Goal: Task Accomplishment & Management: Manage account settings

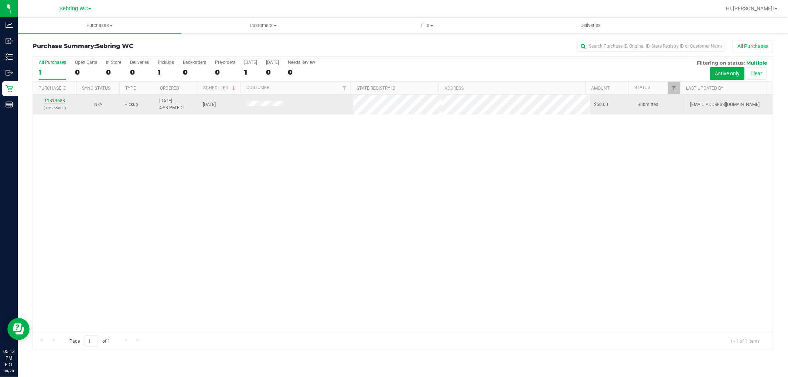
click at [58, 103] on link "11819688" at bounding box center [54, 100] width 21 height 5
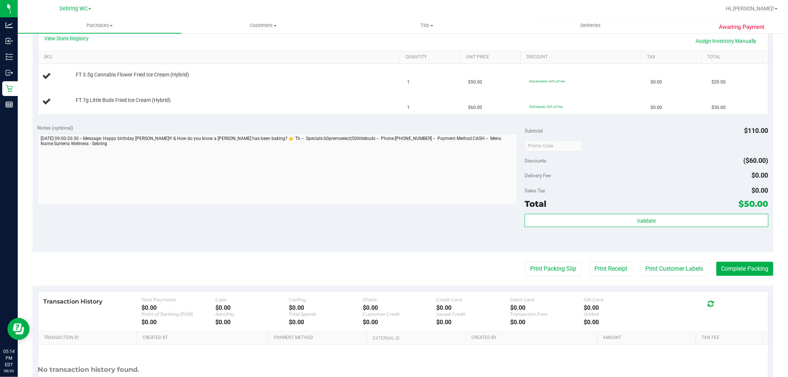
scroll to position [205, 0]
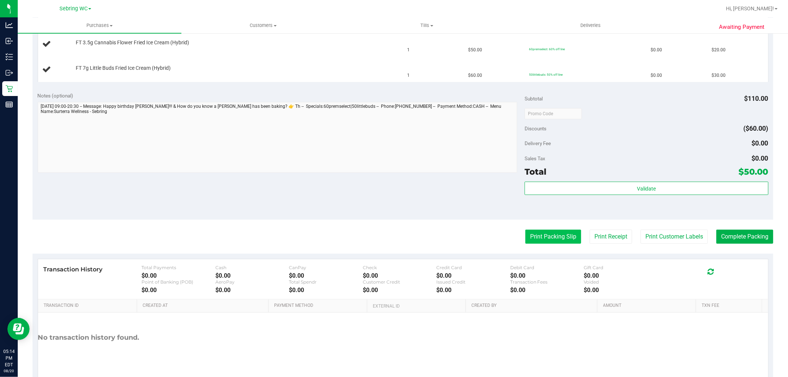
click at [538, 241] on button "Print Packing Slip" at bounding box center [553, 237] width 56 height 14
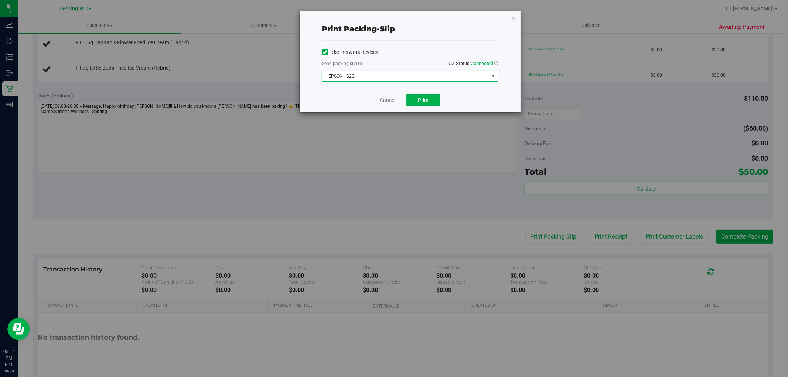
click at [421, 71] on span "EPSON - G2G" at bounding box center [410, 76] width 177 height 11
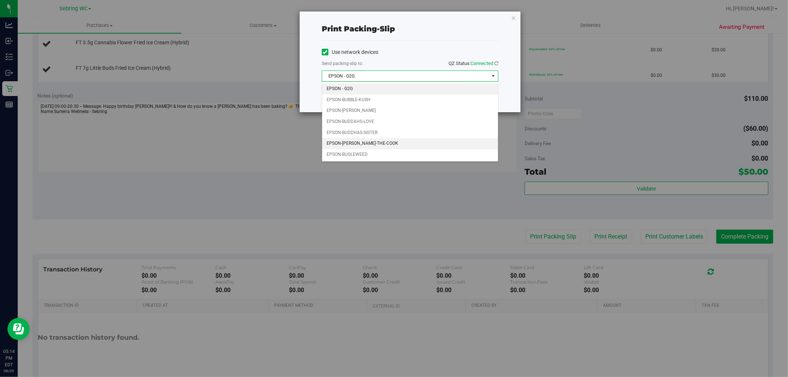
click at [356, 148] on li "EPSON-[PERSON_NAME]-THE-COOK" at bounding box center [410, 143] width 176 height 11
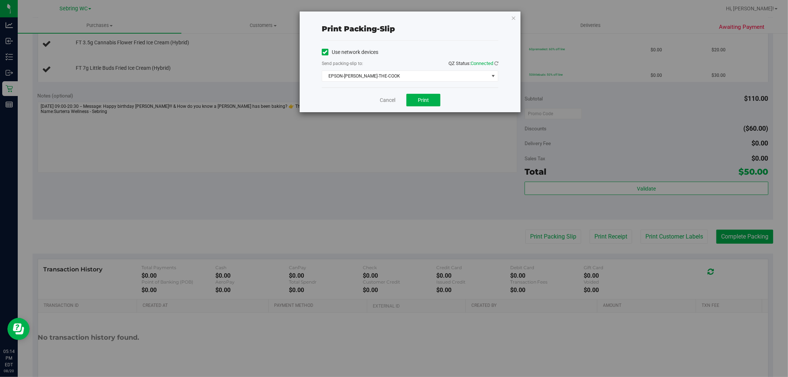
click at [338, 102] on div "Cancel Print" at bounding box center [410, 100] width 177 height 25
click at [424, 101] on span "Print" at bounding box center [423, 100] width 11 height 6
click at [386, 98] on link "Cancel" at bounding box center [388, 100] width 16 height 8
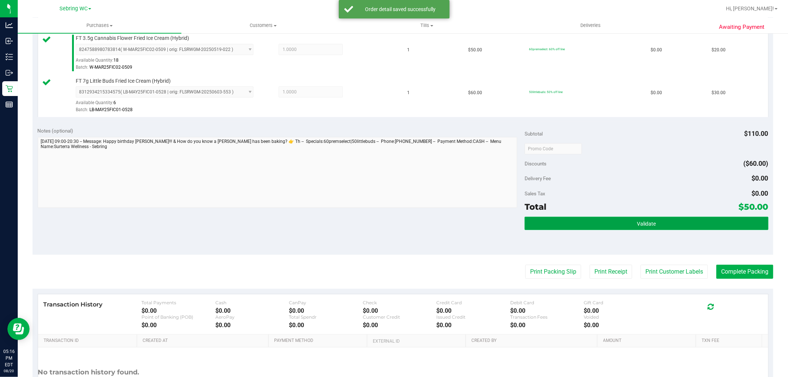
click at [576, 222] on button "Validate" at bounding box center [645, 223] width 243 height 13
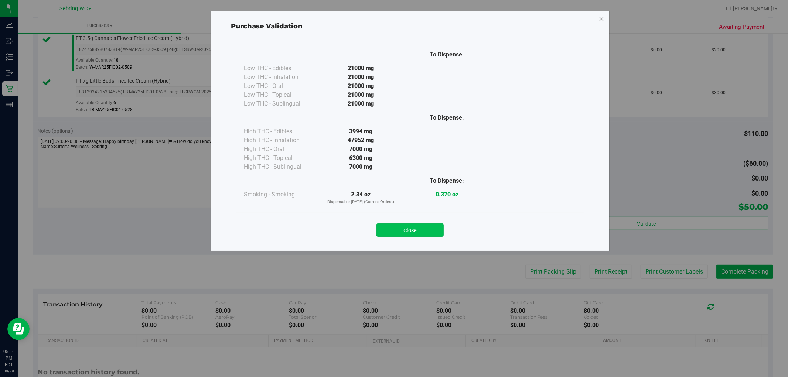
click at [404, 223] on button "Close" at bounding box center [409, 229] width 67 height 13
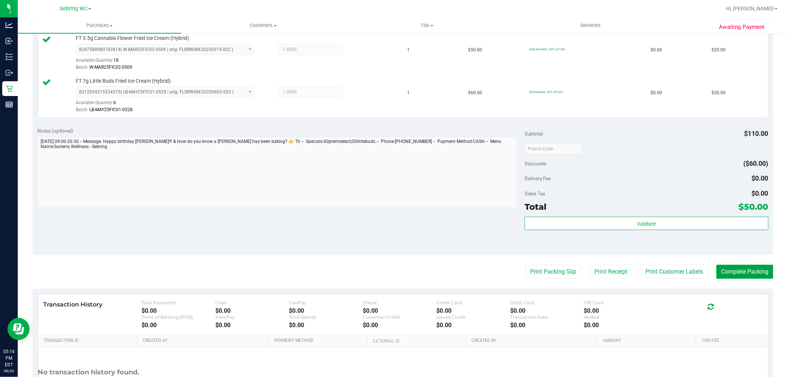
click at [725, 270] on button "Complete Packing" at bounding box center [744, 272] width 57 height 14
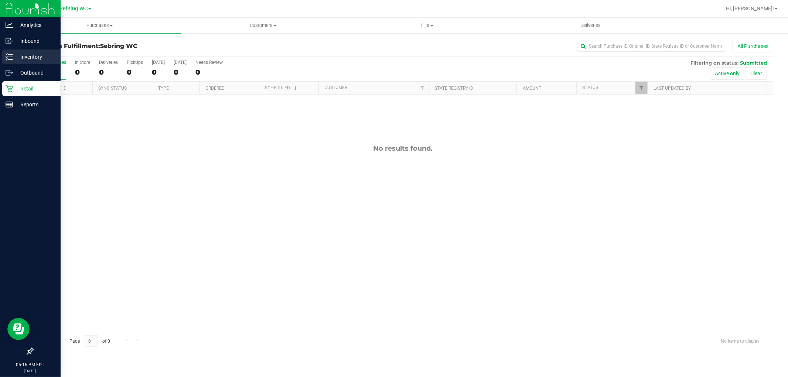
click at [34, 56] on p "Inventory" at bounding box center [35, 56] width 44 height 9
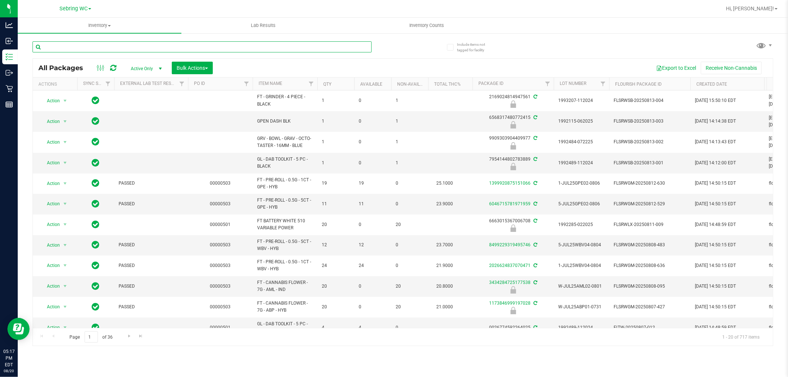
click at [83, 46] on input "text" at bounding box center [201, 46] width 339 height 11
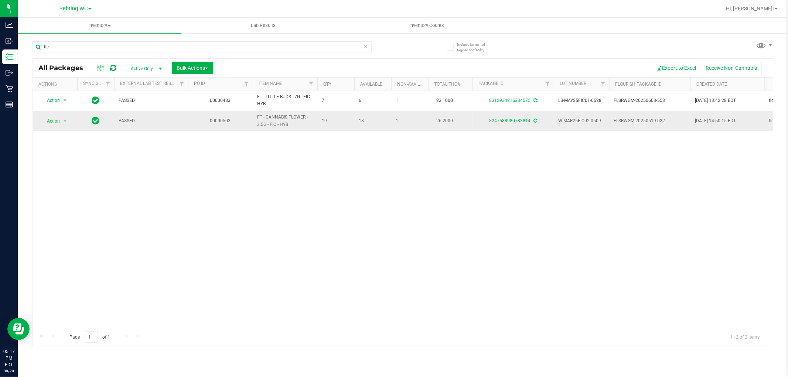
drag, startPoint x: 294, startPoint y: 127, endPoint x: 252, endPoint y: 117, distance: 42.8
click at [252, 117] on tr "Action Action Adjust qty Create package Edit attributes Global inventory Locate…" at bounding box center [676, 121] width 1287 height 20
copy tr "FT - CANNABIS FLOWER - 3.5G - FIC - HYB"
click at [129, 51] on input "fic" at bounding box center [201, 46] width 339 height 11
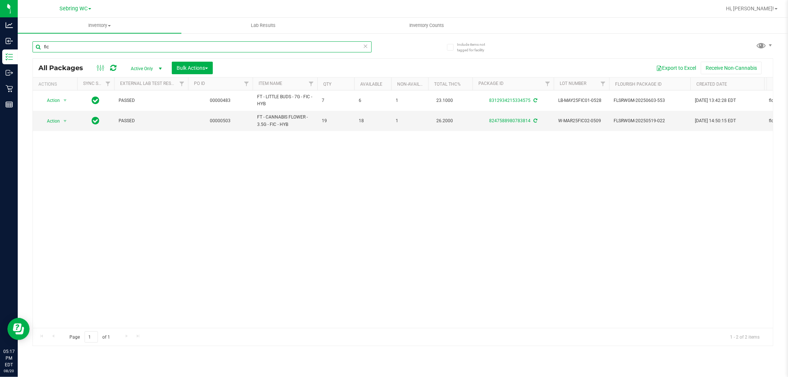
click at [129, 51] on input "fic" at bounding box center [201, 46] width 339 height 11
paste input "FT - CANNABIS FLOWER - 3.5G - FIC - HYB"
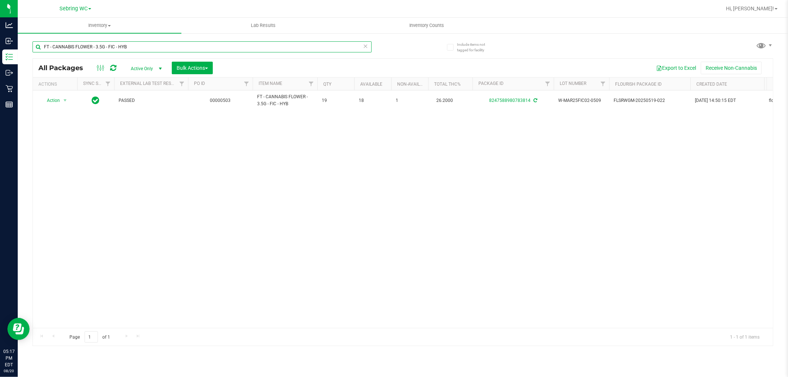
type input "FT - CANNABIS FLOWER - 3.5G - FIC - HYB"
click at [157, 221] on div "Action Action Adjust qty Create package Edit attributes Global inventory Locate…" at bounding box center [403, 208] width 740 height 237
click at [156, 49] on input "FT - CANNABIS FLOWER - 3.5G - FIC - HYB" at bounding box center [201, 46] width 339 height 11
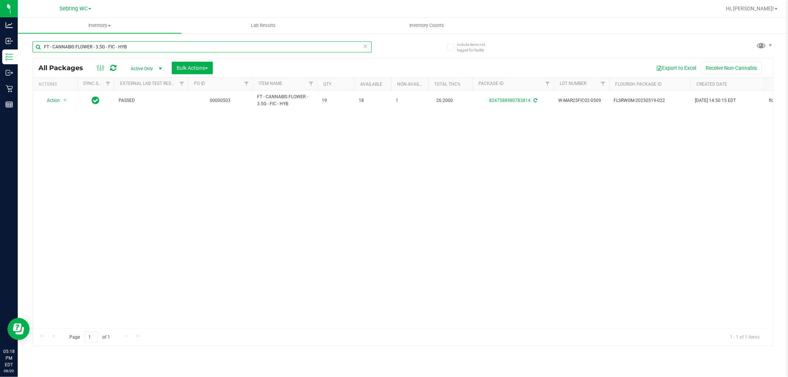
click at [156, 49] on input "FT - CANNABIS FLOWER - 3.5G - FIC - HYB" at bounding box center [201, 46] width 339 height 11
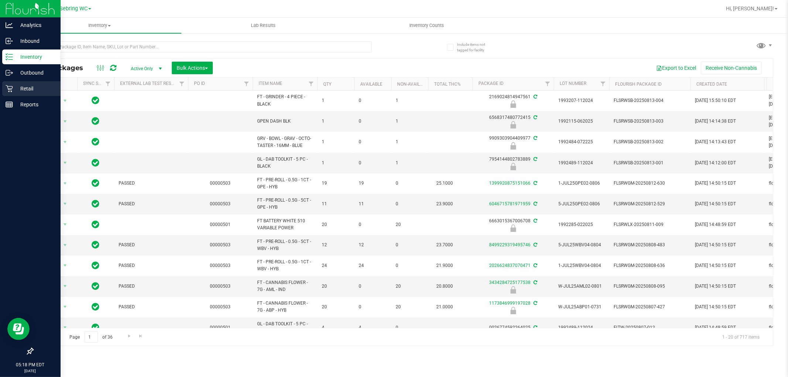
click at [31, 87] on p "Retail" at bounding box center [35, 88] width 44 height 9
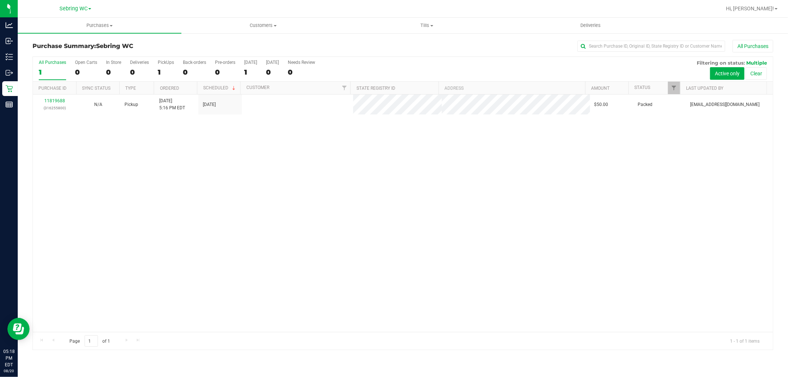
click at [237, 184] on div "11819688 (316255800) N/A Pickup [DATE] 5:16 PM EDT 8/20/2025 $50.00 Packed [EMA…" at bounding box center [403, 213] width 740 height 237
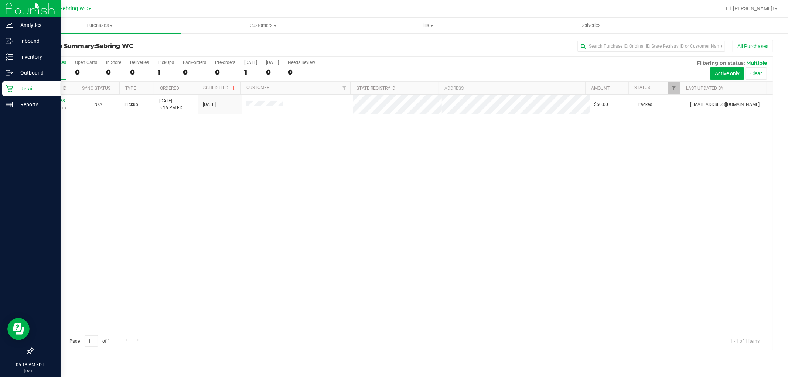
click at [0, 120] on div at bounding box center [30, 228] width 61 height 231
click at [0, 260] on div at bounding box center [30, 228] width 61 height 231
click at [2, 105] on div "Reports" at bounding box center [31, 104] width 58 height 15
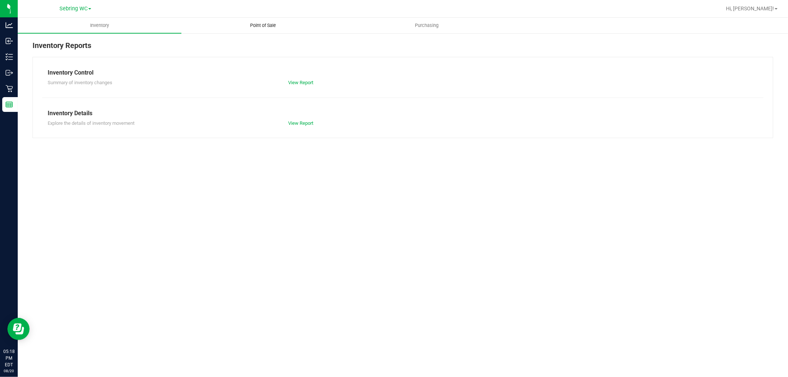
click at [250, 32] on uib-tab-heading "Point of Sale" at bounding box center [263, 25] width 163 height 15
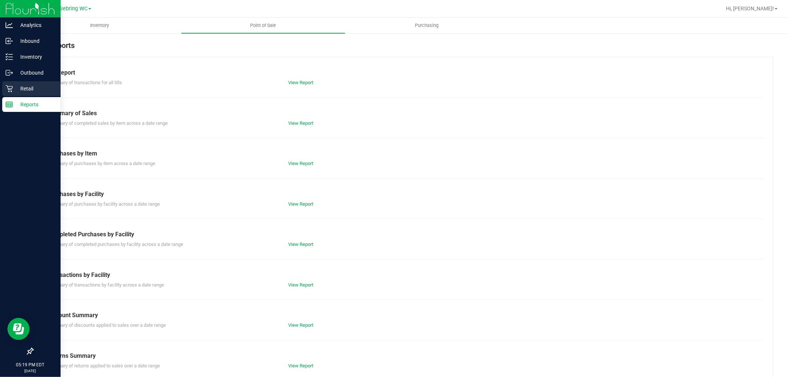
click at [21, 81] on div "Retail" at bounding box center [31, 88] width 58 height 15
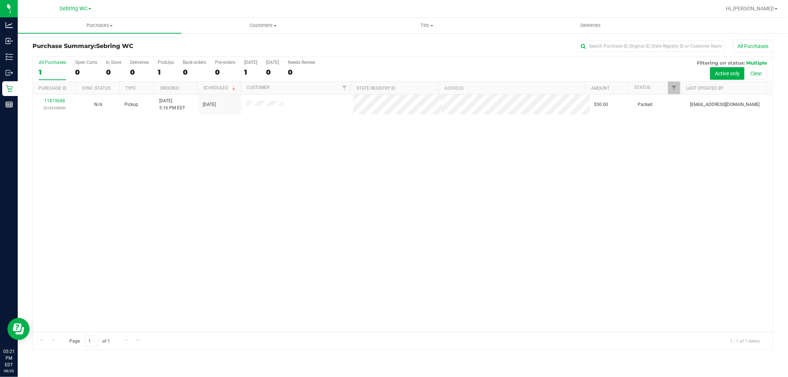
click at [425, 17] on nav "[PERSON_NAME] Hi, [PERSON_NAME]!" at bounding box center [403, 9] width 770 height 18
click at [422, 25] on span "Tills" at bounding box center [426, 25] width 163 height 7
click at [402, 46] on li "Manage tills" at bounding box center [427, 44] width 164 height 9
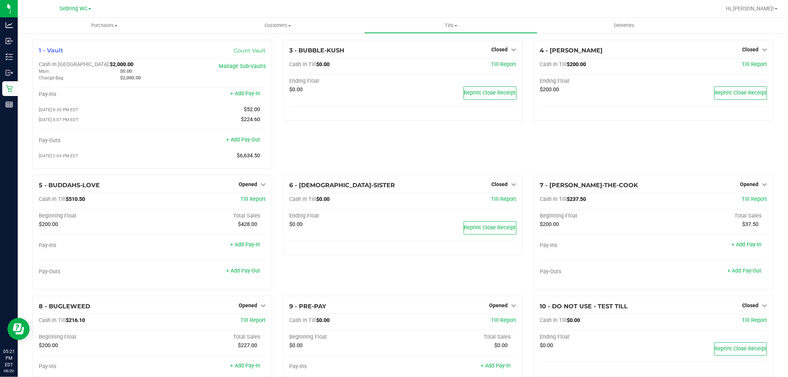
click at [345, 144] on div "3 - BUBBLE-KUSH Closed Open Till Cash In Till $0.00 Till Report Ending Float $0…" at bounding box center [402, 107] width 250 height 135
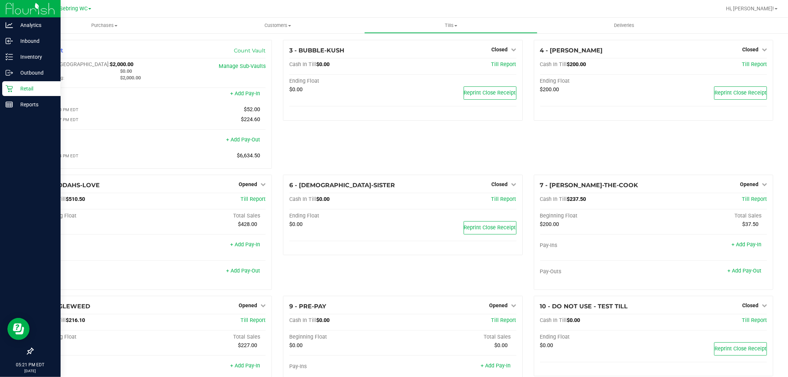
click at [12, 90] on icon at bounding box center [9, 88] width 7 height 7
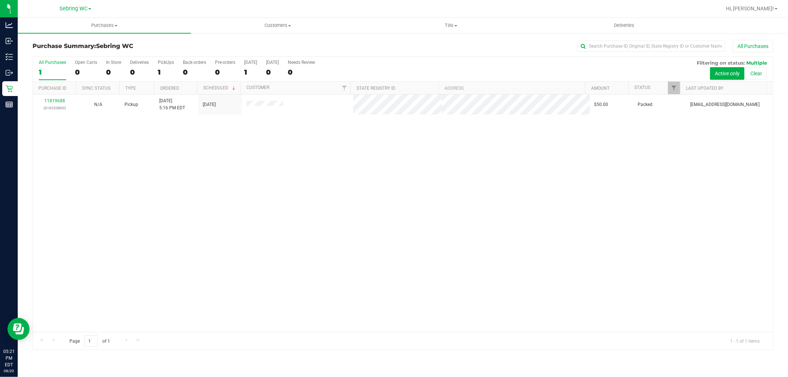
click at [324, 179] on div "11819688 (316255800) N/A Pickup [DATE] 5:16 PM EDT 8/20/2025 $50.00 Packed [EMA…" at bounding box center [403, 213] width 740 height 237
click at [272, 223] on div at bounding box center [403, 203] width 740 height 293
click at [191, 159] on div "11819688 (316255800) N/A Pickup [DATE] 5:16 PM EDT 8/20/2025 $50.00 Packed [EMA…" at bounding box center [403, 213] width 740 height 237
click at [194, 196] on div at bounding box center [403, 203] width 740 height 293
click at [223, 215] on div "11819688 (316255800) N/A Pickup [DATE] 5:16 PM EDT 8/20/2025 $50.00 Packed [EMA…" at bounding box center [403, 213] width 740 height 237
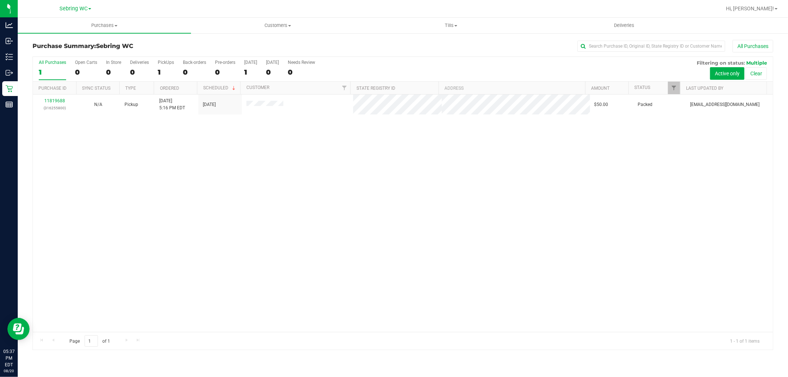
click at [223, 215] on div "11819688 (316255800) N/A Pickup [DATE] 5:16 PM EDT 8/20/2025 $50.00 Packed [EMA…" at bounding box center [403, 213] width 740 height 237
click at [221, 215] on div "11819688 (316255800) N/A Pickup [DATE] 5:16 PM EDT 8/20/2025 $50.00 Packed [EMA…" at bounding box center [403, 213] width 740 height 237
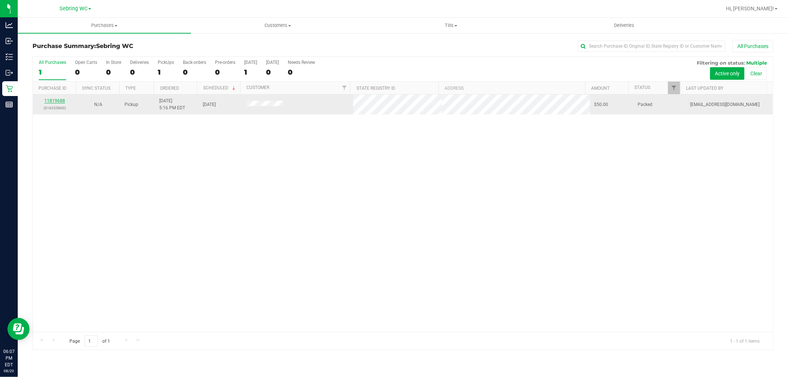
click at [49, 98] on link "11819688" at bounding box center [54, 100] width 21 height 5
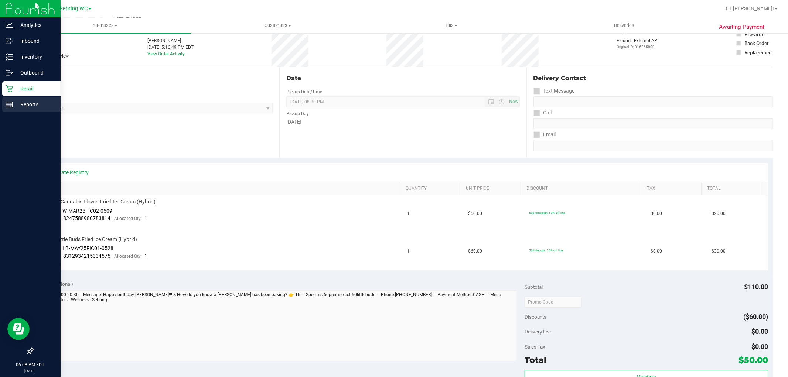
scroll to position [41, 0]
click at [23, 83] on div "Retail" at bounding box center [31, 88] width 58 height 15
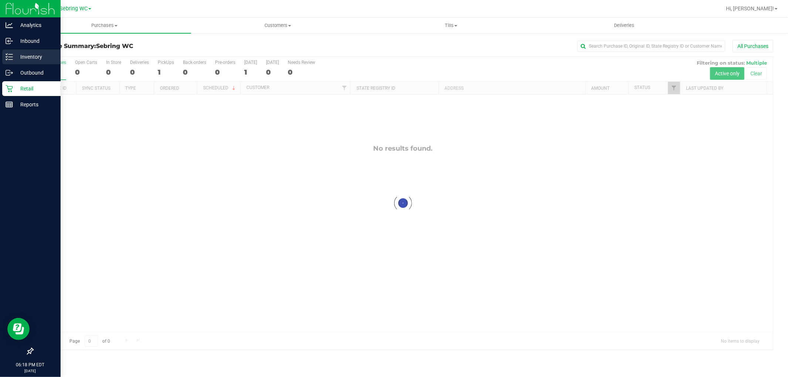
click at [37, 57] on p "Inventory" at bounding box center [35, 56] width 44 height 9
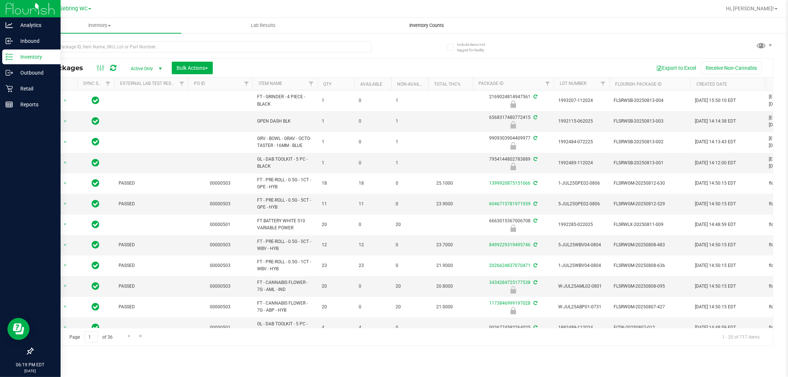
click at [410, 26] on span "Inventory Counts" at bounding box center [427, 25] width 55 height 7
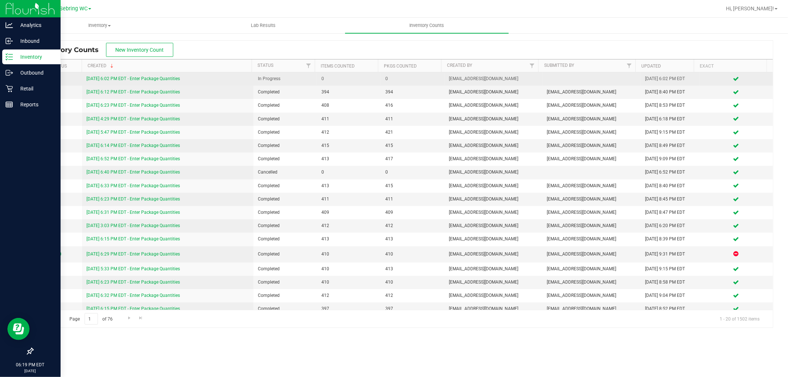
click at [146, 76] on link "[DATE] 6:02 PM EDT - Enter Package Quantities" at bounding box center [132, 78] width 93 height 5
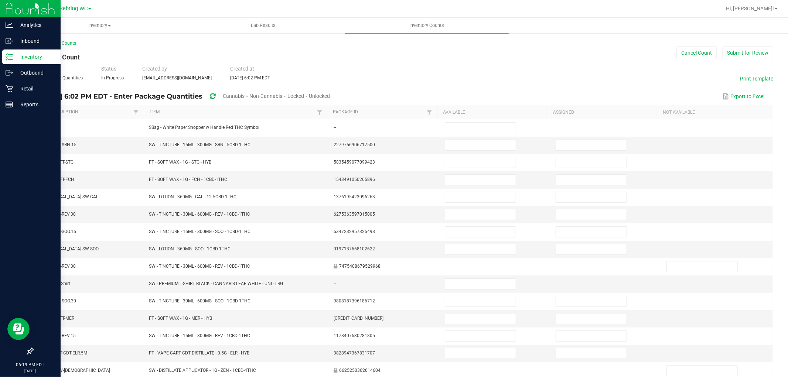
click at [309, 96] on span at bounding box center [306, 96] width 5 height 6
click at [330, 94] on span "Unlocked" at bounding box center [319, 96] width 21 height 6
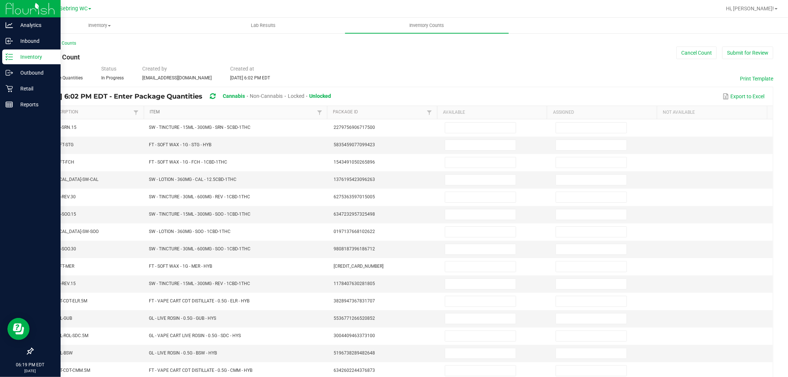
click at [261, 110] on link "Item" at bounding box center [232, 112] width 165 height 6
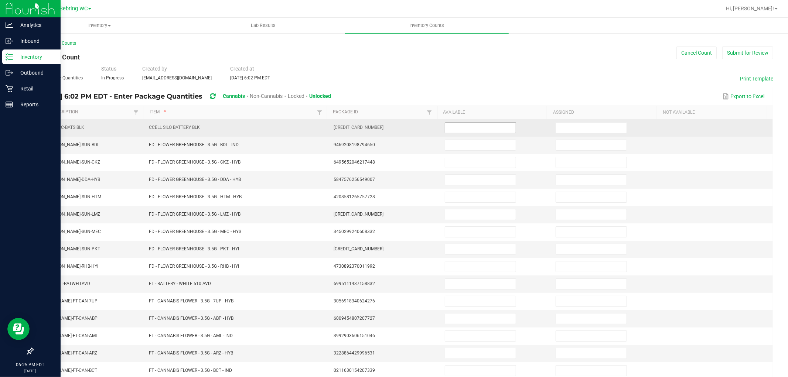
click at [467, 127] on input at bounding box center [480, 128] width 71 height 10
type input "8"
type input "5"
type input "9"
type input "20"
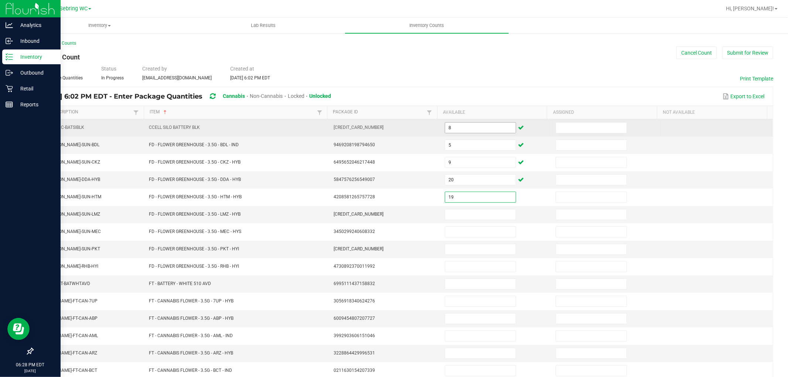
type input "19"
type input "7"
type input "8"
type input "13"
type input "5"
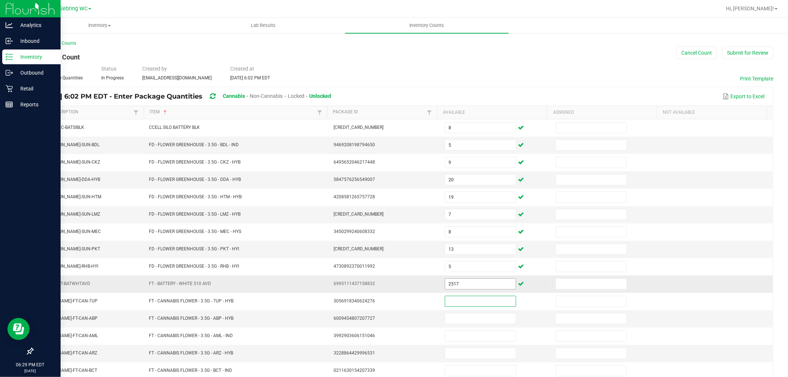
click at [446, 287] on input "2517" at bounding box center [480, 284] width 71 height 10
type input "25"
type input "17"
type input "4"
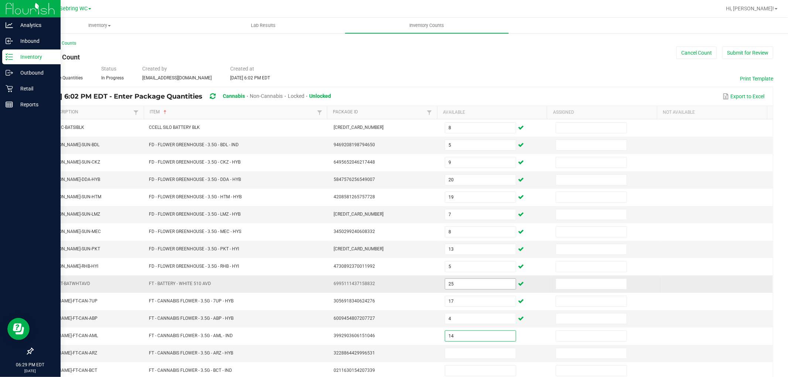
type input "14"
type input "9"
type input "19"
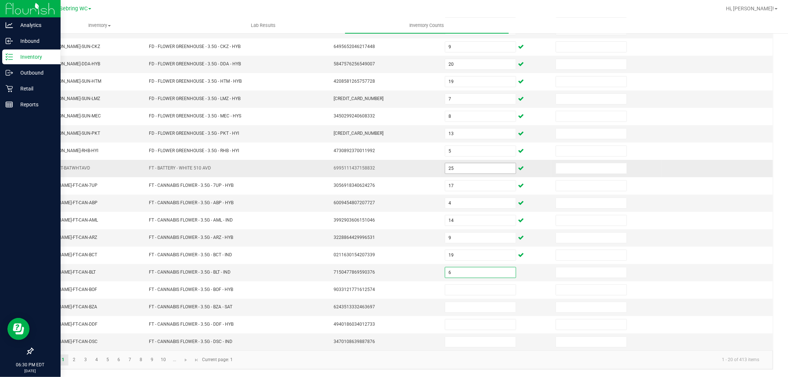
type input "6"
type input "14"
type input "5"
type input "11"
type input "20"
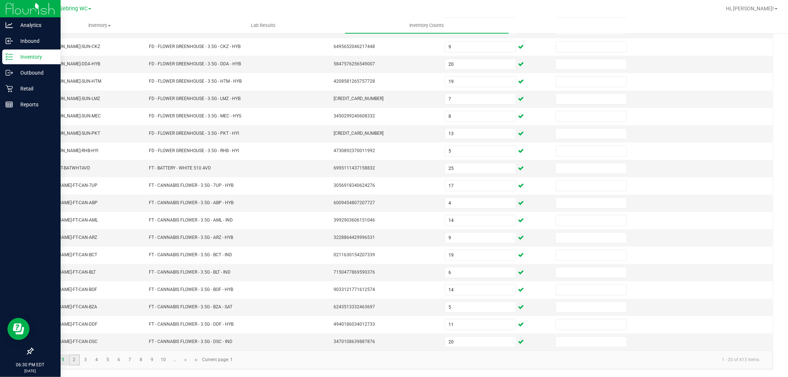
click at [76, 359] on link "2" at bounding box center [74, 360] width 11 height 11
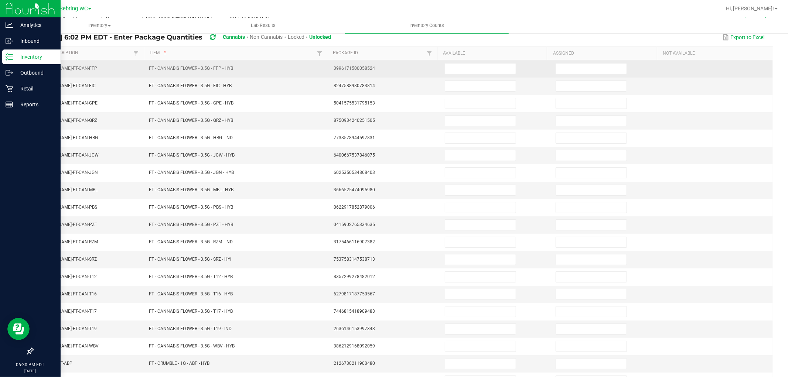
scroll to position [0, 0]
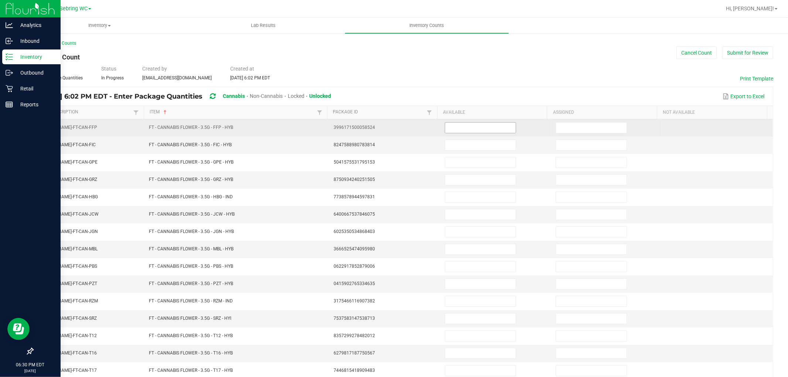
click at [461, 128] on input at bounding box center [480, 128] width 71 height 10
type input "16"
type input "19"
type input "3"
type input "10"
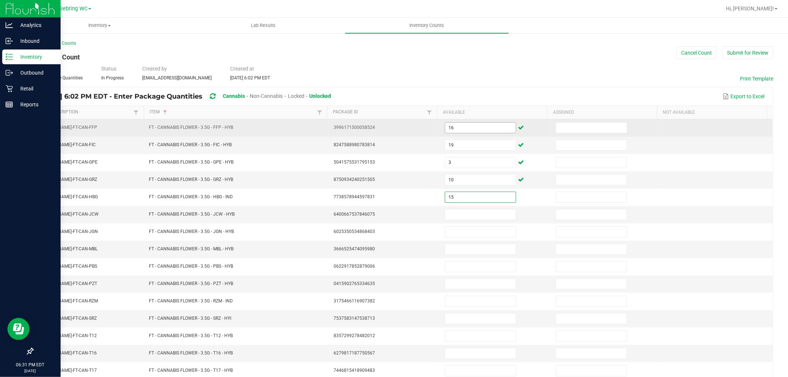
type input "15"
type input "11"
type input "3"
type input "2"
type input "4"
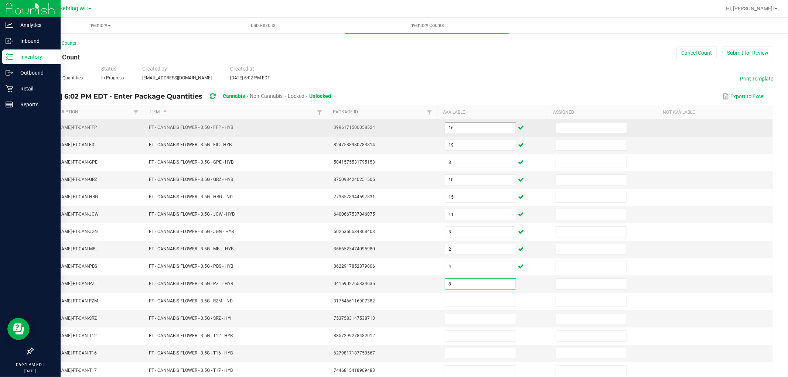
type input "8"
type input "18"
type input "20"
type input "13"
type input "7"
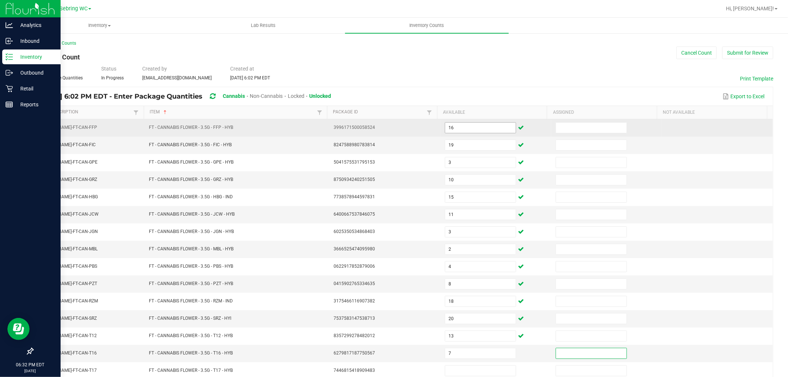
scroll to position [0, 0]
type input "13"
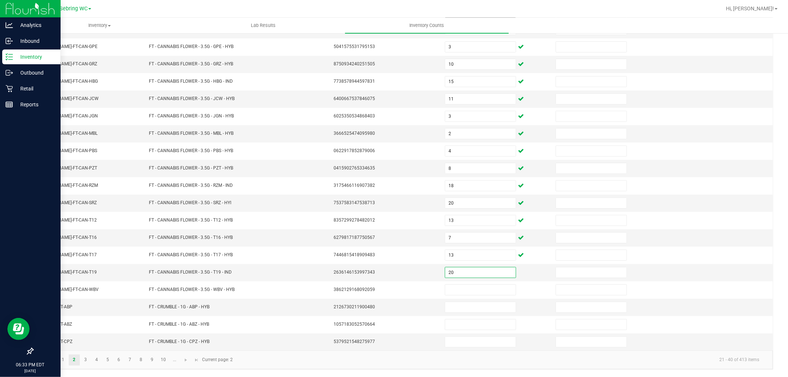
type input "20"
type input "3"
click at [445, 305] on input at bounding box center [480, 307] width 71 height 10
type input "2"
type input "7"
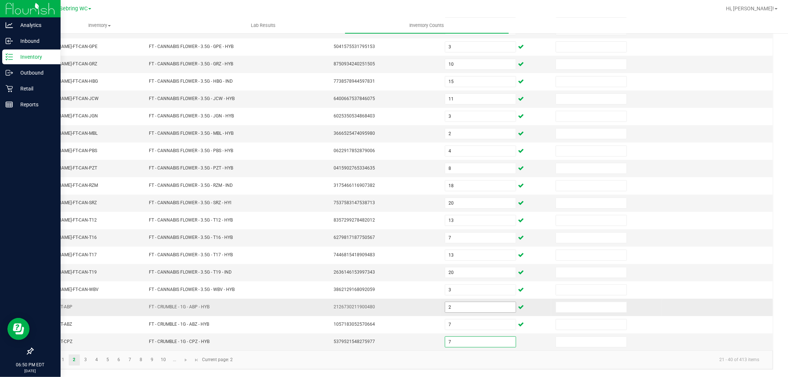
type input "7"
click at [85, 361] on link "3" at bounding box center [85, 360] width 11 height 11
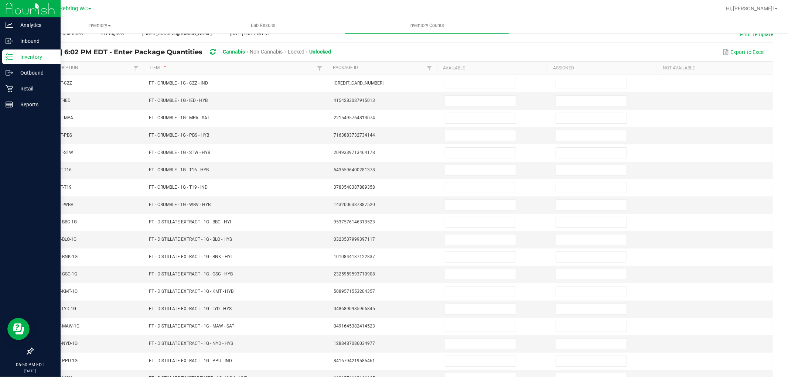
scroll to position [0, 0]
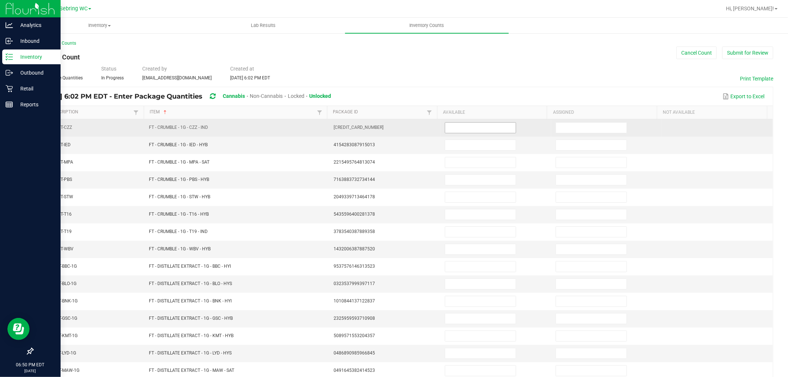
click at [465, 124] on input at bounding box center [480, 128] width 71 height 10
type input "7"
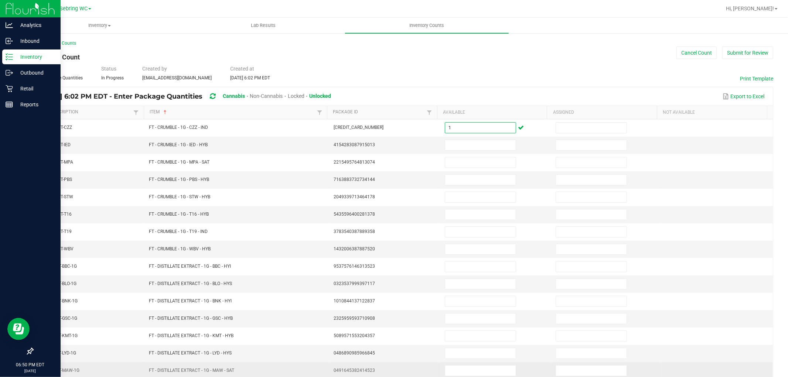
type input "1"
type input "8"
type input "3"
type input "8"
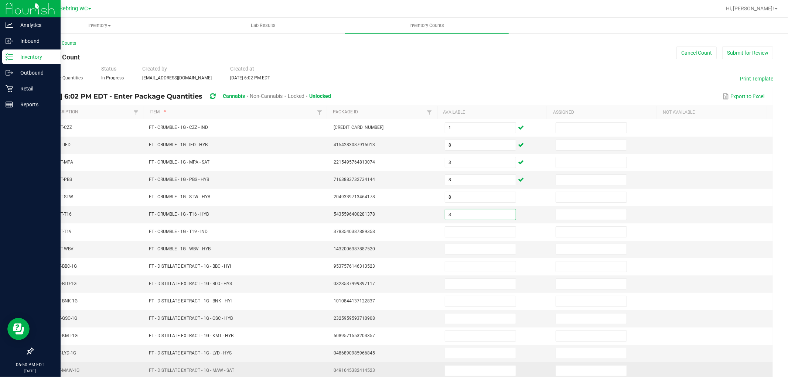
type input "3"
type input "6"
type input "5"
type input "7"
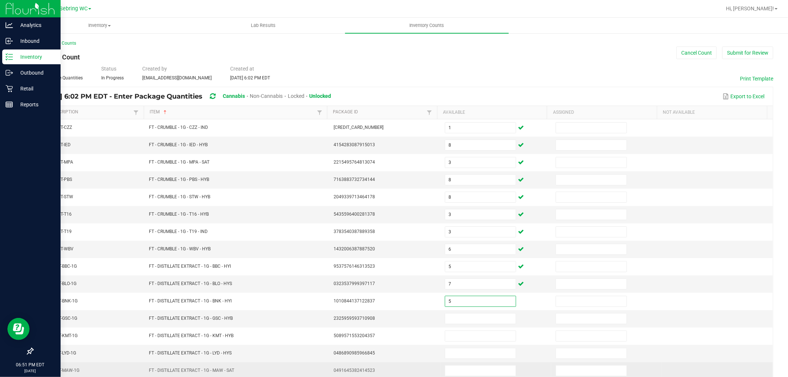
type input "5"
type input "12"
type input "5"
type input "7"
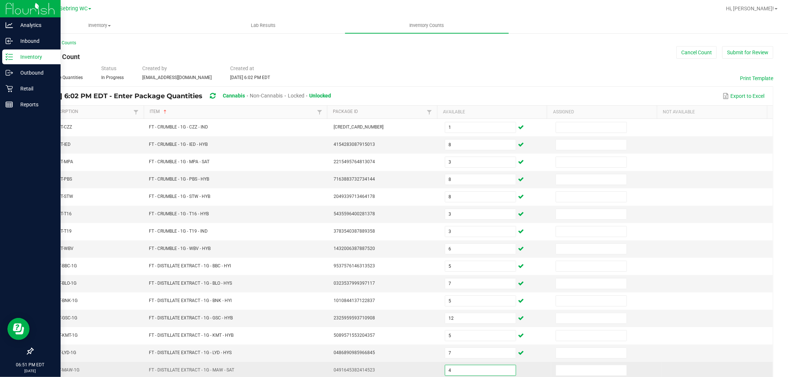
type input "4"
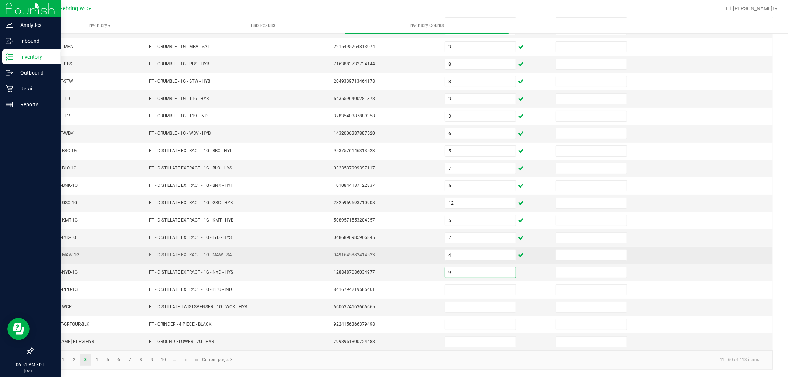
type input "9"
type input "2"
type input "6"
type input "4"
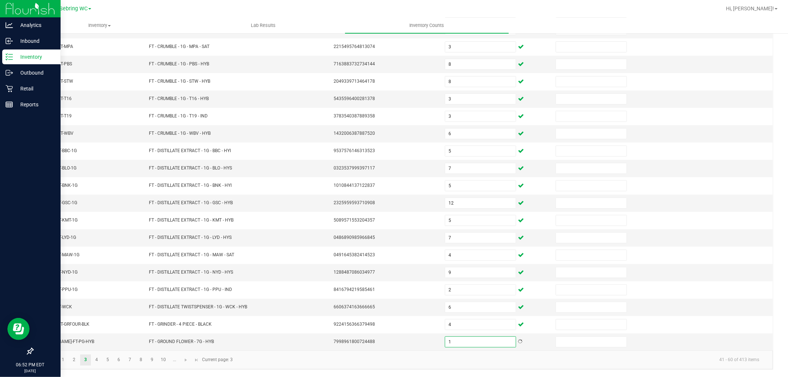
type input "1"
click at [394, 363] on kendo-pager-info "41 - 60 of 413 items" at bounding box center [501, 360] width 528 height 12
click at [95, 355] on link "4" at bounding box center [96, 360] width 11 height 11
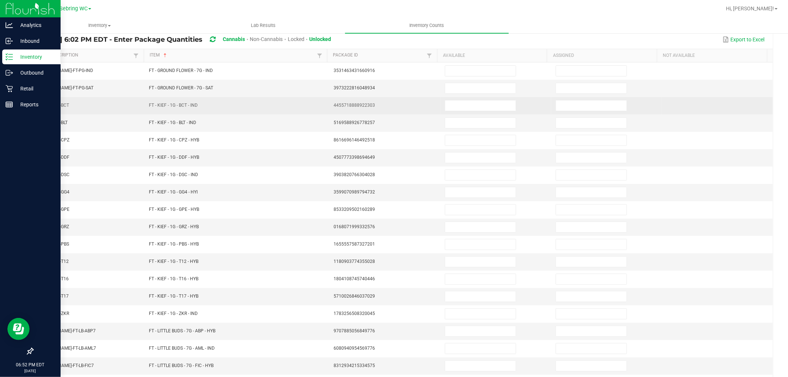
scroll to position [0, 0]
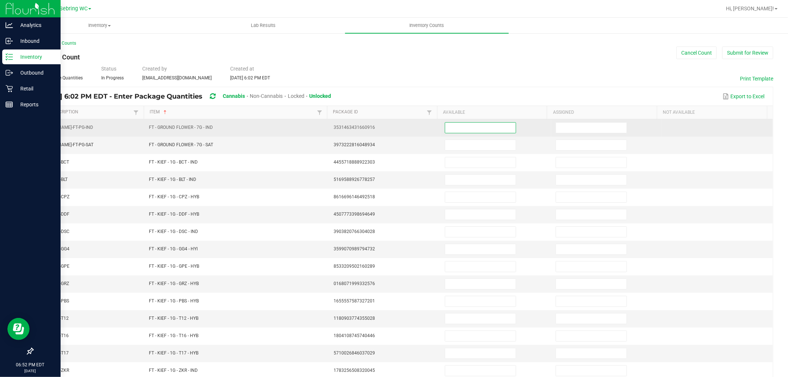
click at [446, 128] on input at bounding box center [480, 128] width 71 height 10
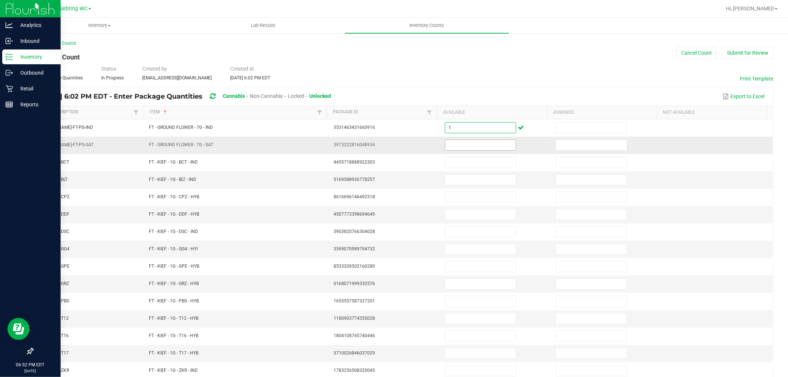
click at [446, 140] on input at bounding box center [480, 145] width 71 height 10
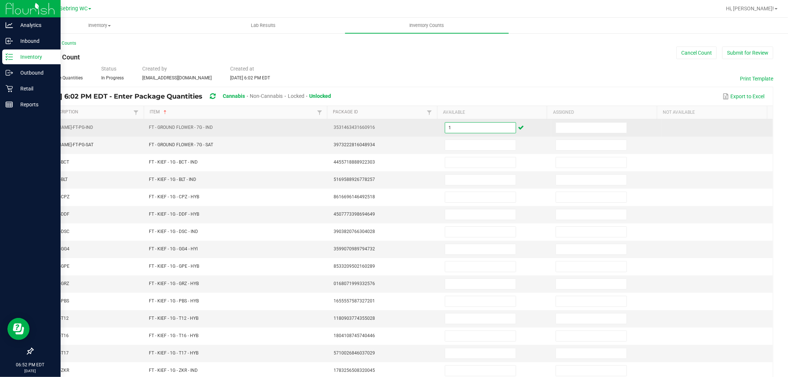
click at [457, 126] on input "1" at bounding box center [480, 128] width 71 height 10
type input "17"
type input "16"
type input "5"
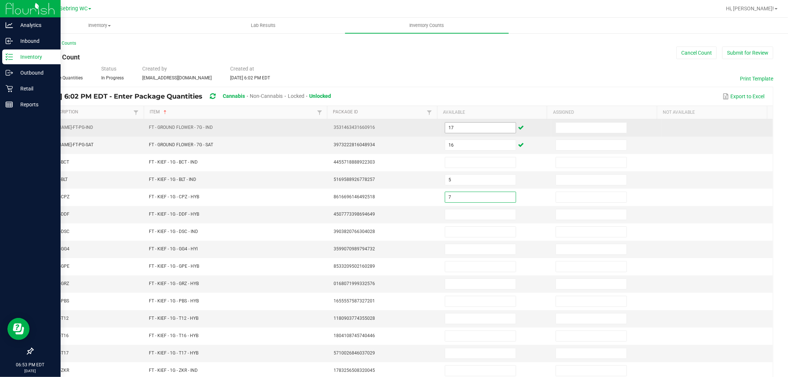
type input "7"
type input "4"
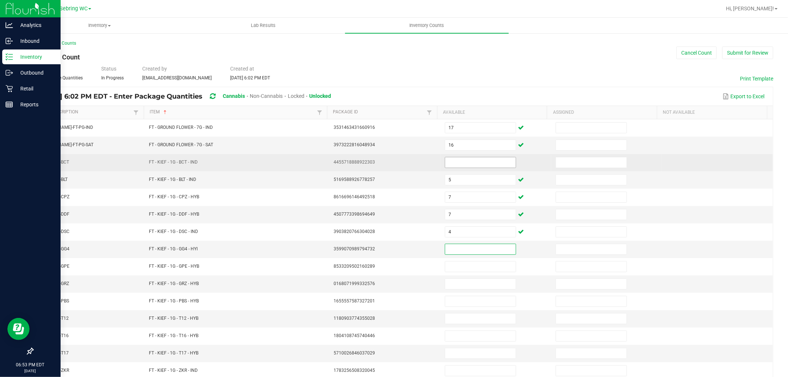
click at [462, 166] on input at bounding box center [480, 162] width 71 height 10
type input "8"
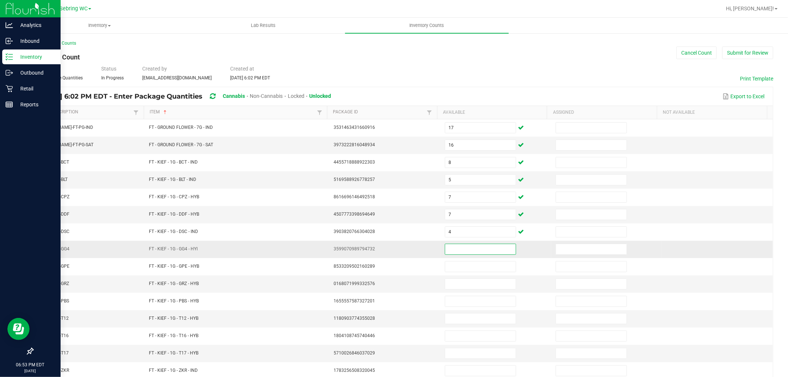
click at [462, 245] on input at bounding box center [480, 249] width 71 height 10
type input "5"
type input "3"
type input "7"
type input "2"
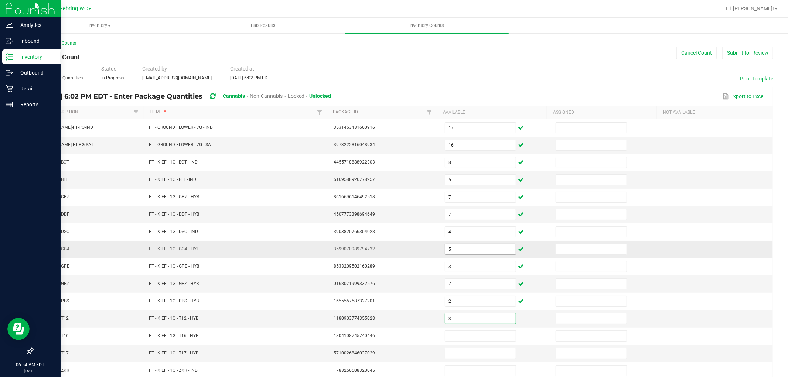
type input "3"
type input "2"
type input "6"
type input "1"
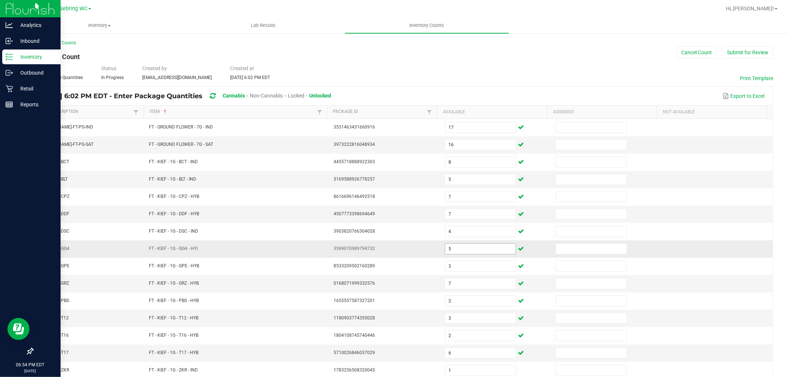
scroll to position [117, 0]
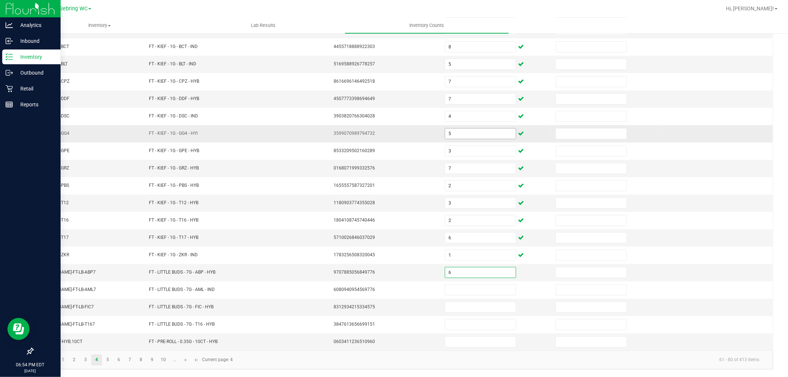
type input "6"
type input "2"
click at [458, 270] on input "6" at bounding box center [480, 272] width 71 height 10
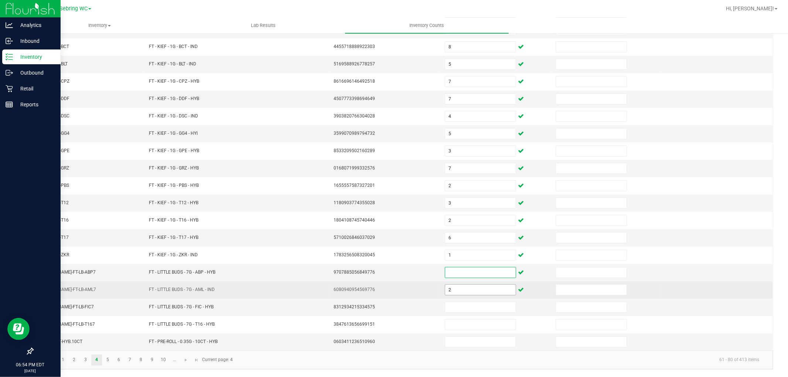
click at [456, 290] on input "2" at bounding box center [480, 290] width 71 height 10
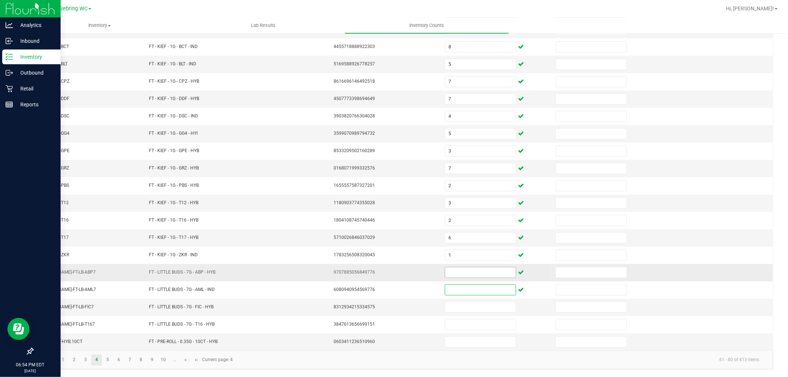
click at [459, 267] on input at bounding box center [480, 272] width 71 height 10
type input "15"
type input "2"
type input "6"
type input "15"
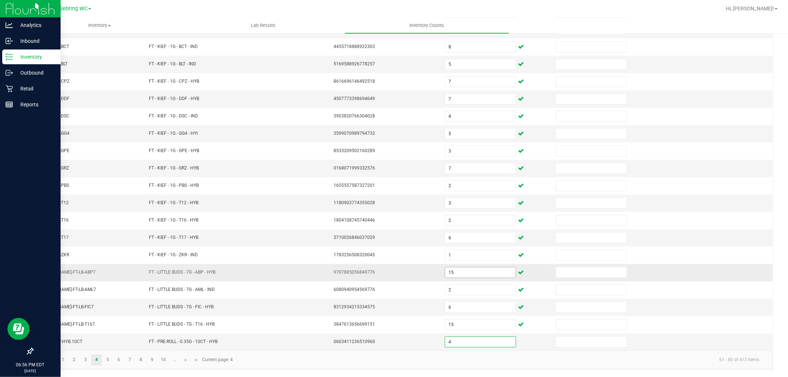
type input "4"
click at [111, 359] on link "5" at bounding box center [107, 360] width 11 height 11
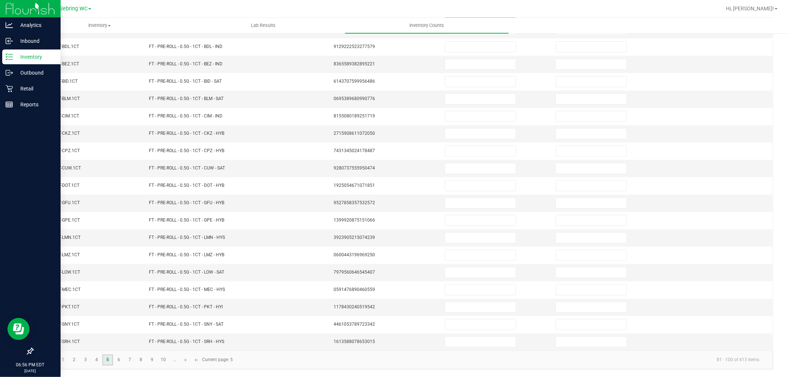
scroll to position [0, 0]
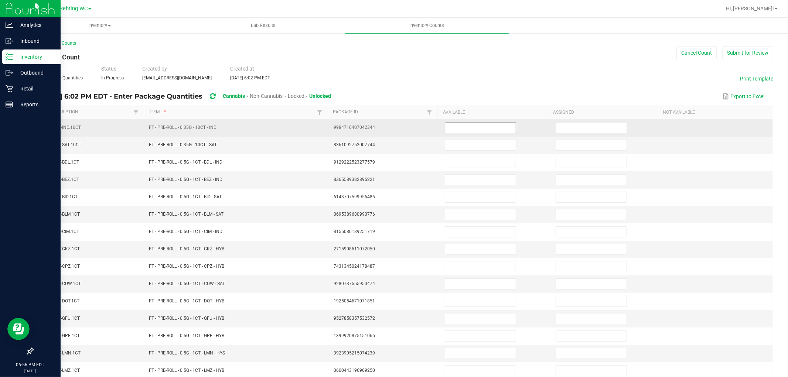
drag, startPoint x: 471, startPoint y: 123, endPoint x: 463, endPoint y: 133, distance: 13.1
click at [469, 125] on input at bounding box center [480, 128] width 71 height 10
type input "20"
type input "11"
type input "10"
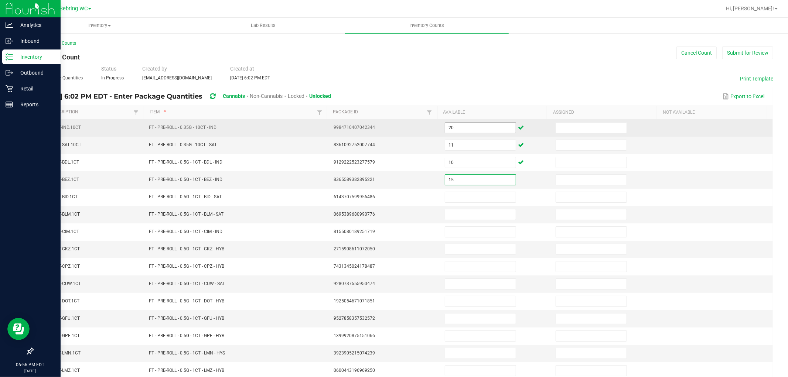
type input "15"
type input "5"
type input "22"
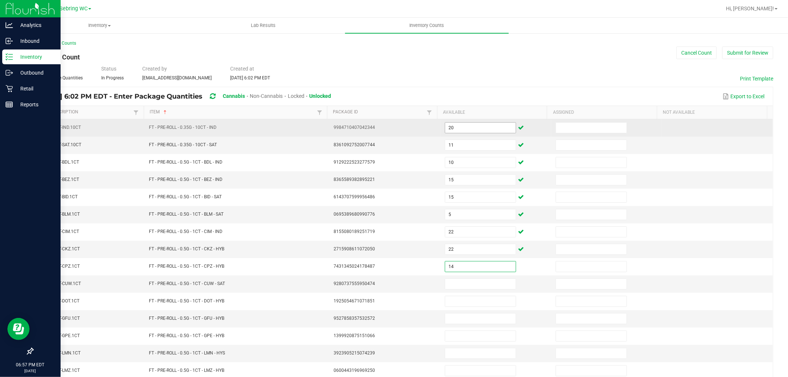
type input "14"
type input "9"
type input "18"
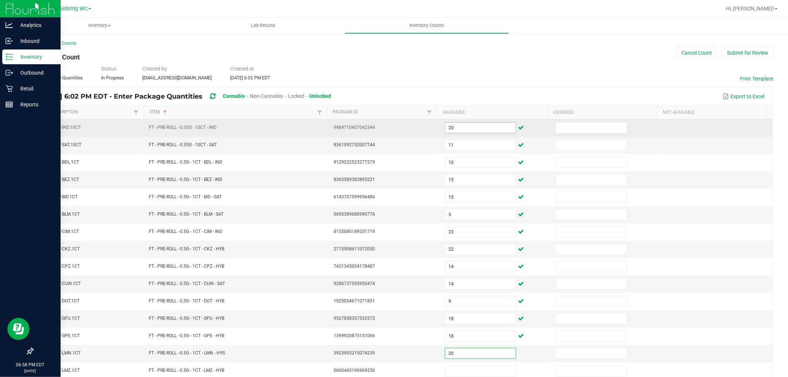
type input "20"
type input "1"
type input "23"
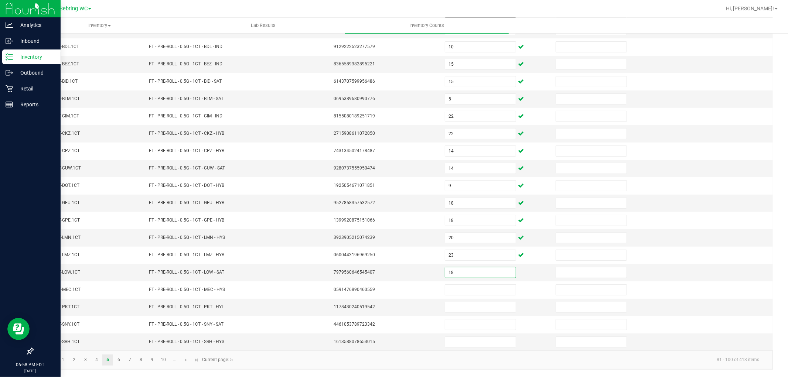
type input "18"
type input "13"
type input "22"
type input "7"
type input "12"
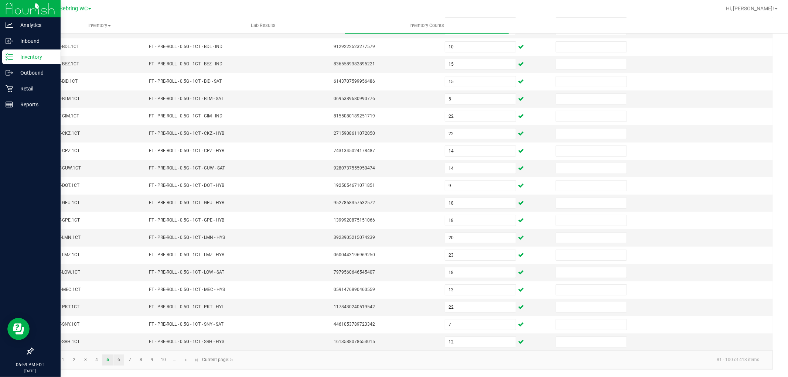
click at [119, 359] on link "6" at bounding box center [118, 360] width 11 height 11
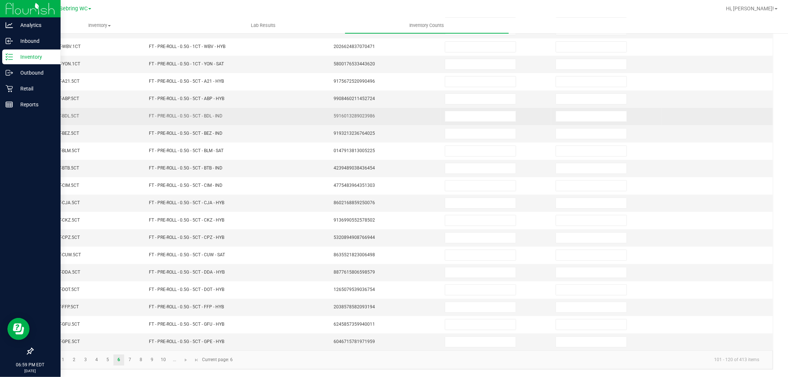
scroll to position [0, 0]
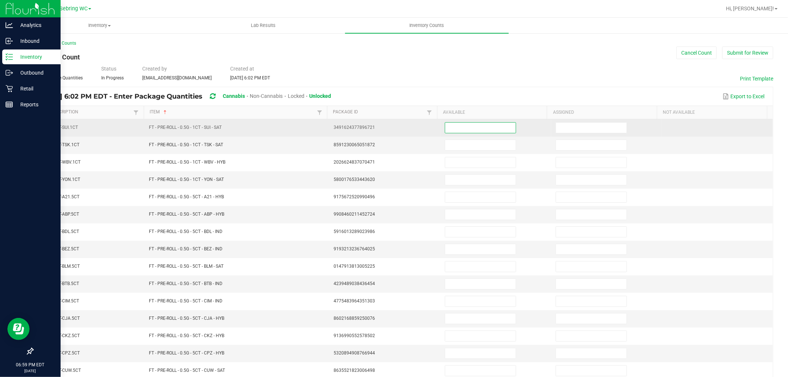
click at [463, 132] on input at bounding box center [480, 128] width 71 height 10
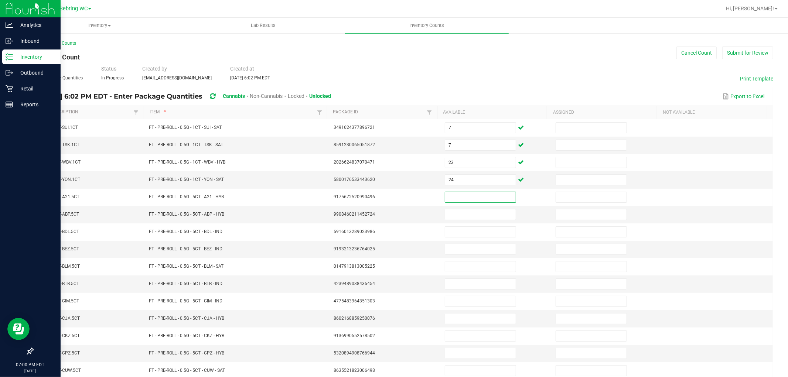
click at [412, 67] on div "Type Enter Package Quantities Status In Progress Created by [EMAIL_ADDRESS][DOM…" at bounding box center [402, 73] width 740 height 16
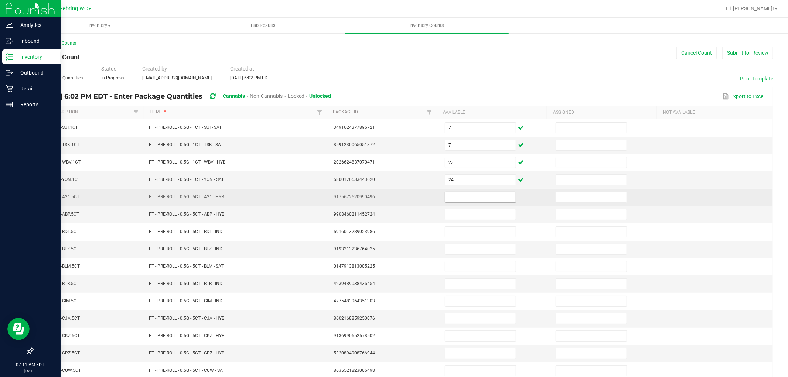
click at [462, 200] on input at bounding box center [480, 197] width 71 height 10
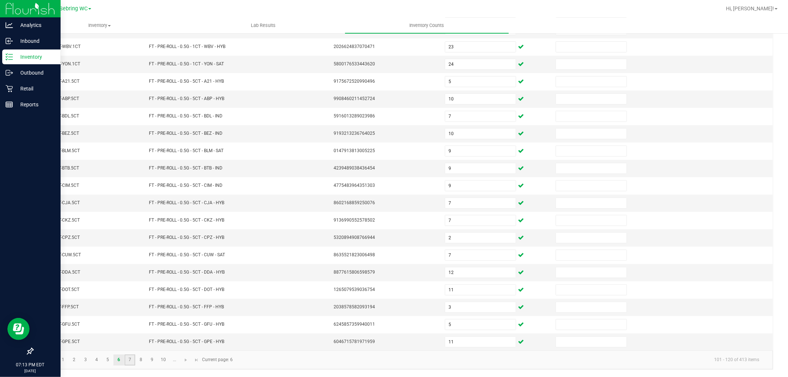
click at [133, 357] on link "7" at bounding box center [129, 360] width 11 height 11
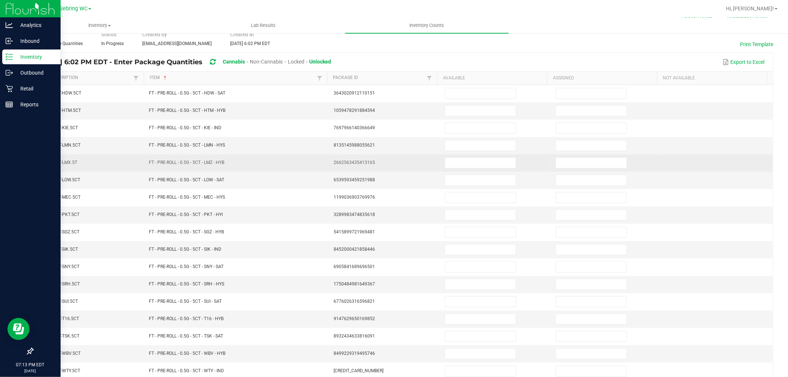
scroll to position [0, 0]
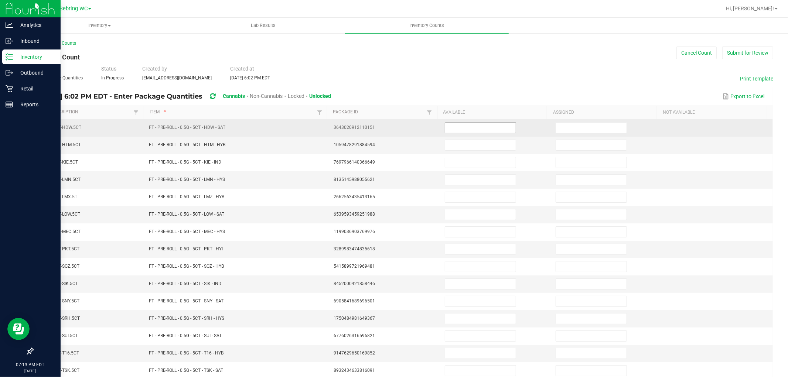
click at [445, 127] on input at bounding box center [480, 128] width 71 height 10
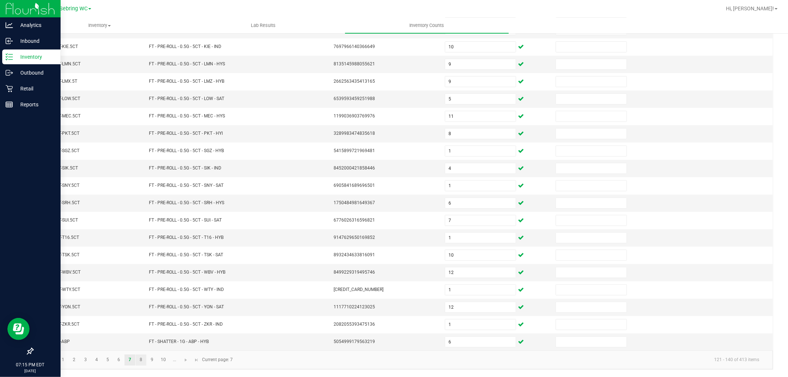
click at [143, 363] on link "8" at bounding box center [141, 360] width 11 height 11
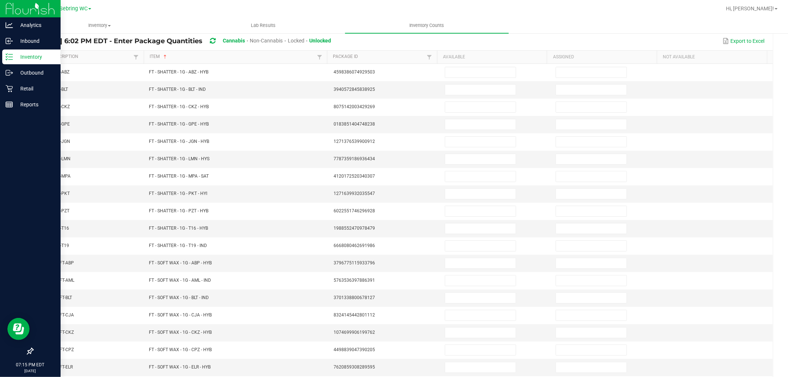
scroll to position [0, 0]
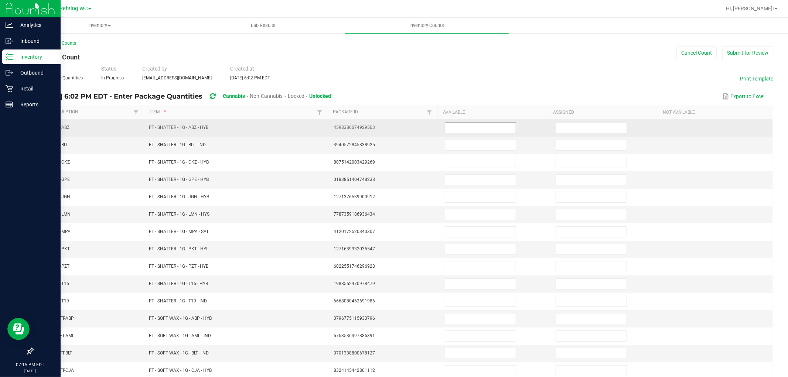
click at [462, 129] on input at bounding box center [480, 128] width 71 height 10
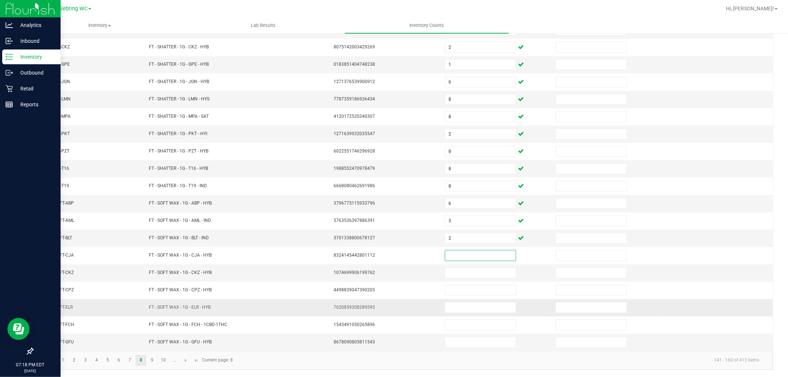
scroll to position [117, 0]
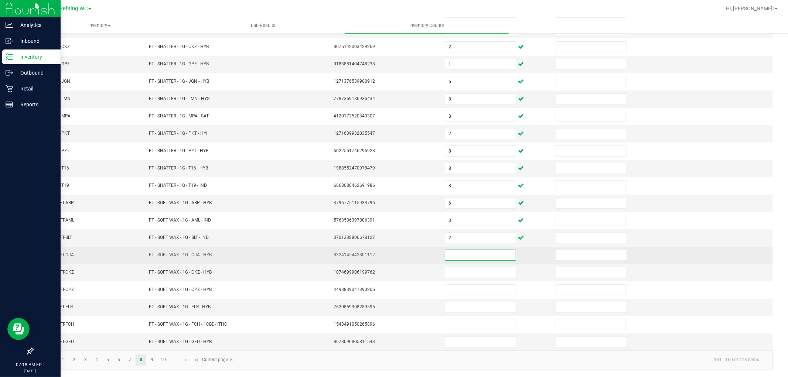
click at [445, 256] on input at bounding box center [480, 255] width 71 height 10
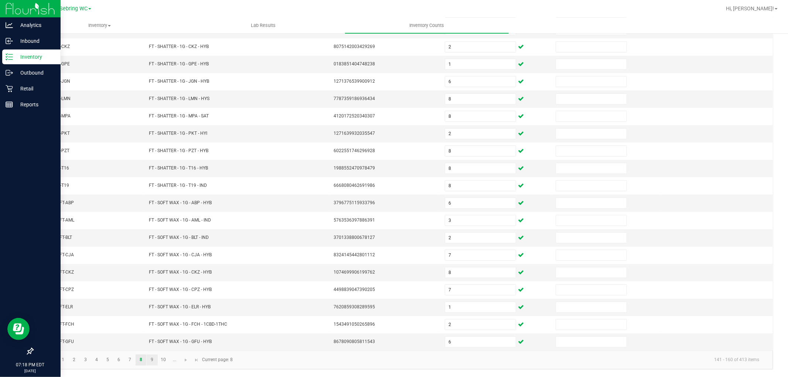
click at [152, 359] on link "9" at bounding box center [152, 360] width 11 height 11
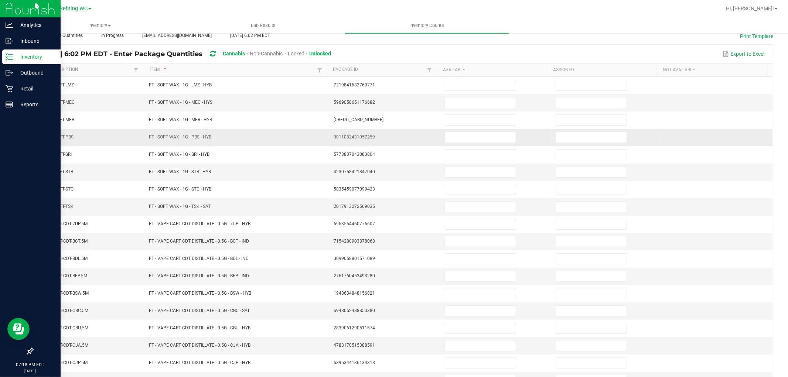
scroll to position [0, 0]
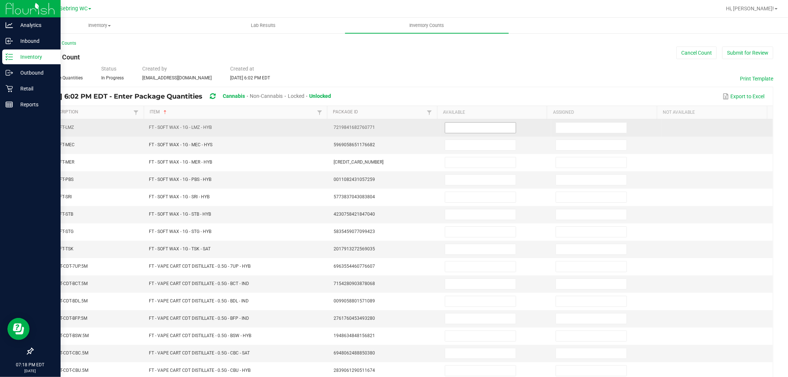
click at [465, 130] on input at bounding box center [480, 128] width 71 height 10
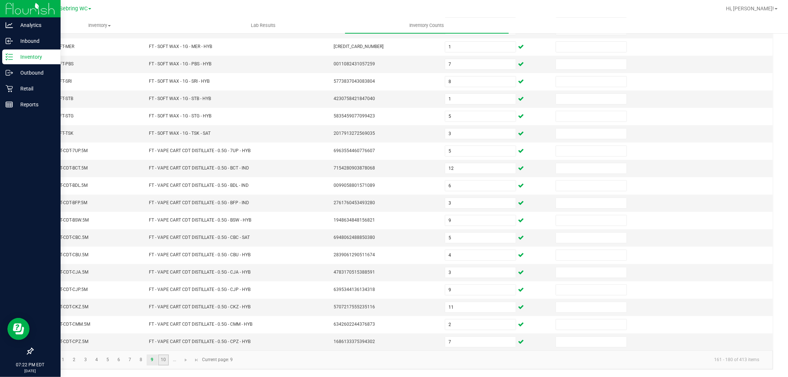
click at [164, 363] on link "10" at bounding box center [163, 360] width 11 height 11
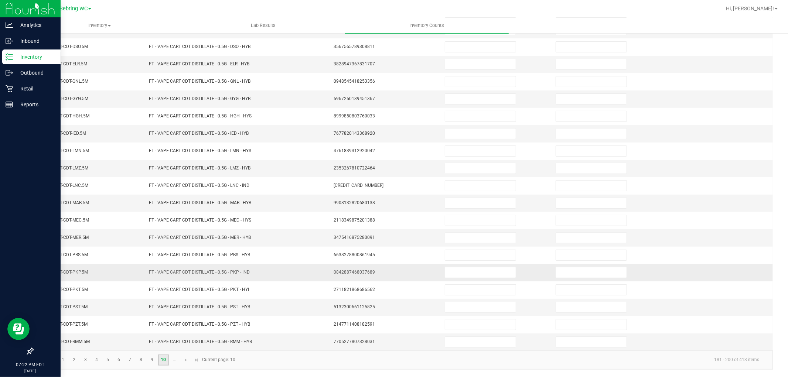
scroll to position [0, 0]
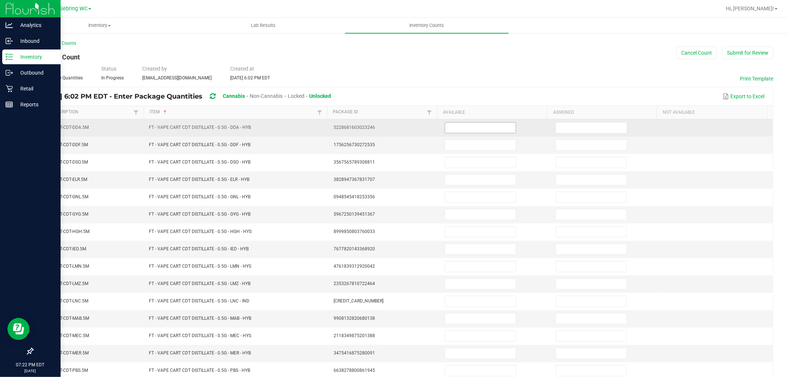
click at [459, 126] on input at bounding box center [480, 128] width 71 height 10
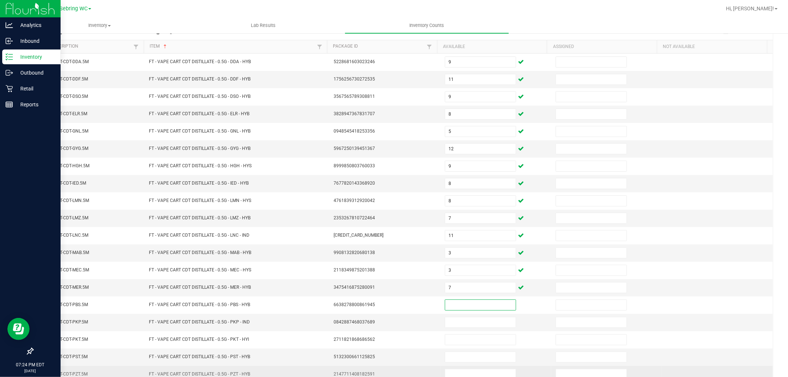
scroll to position [117, 0]
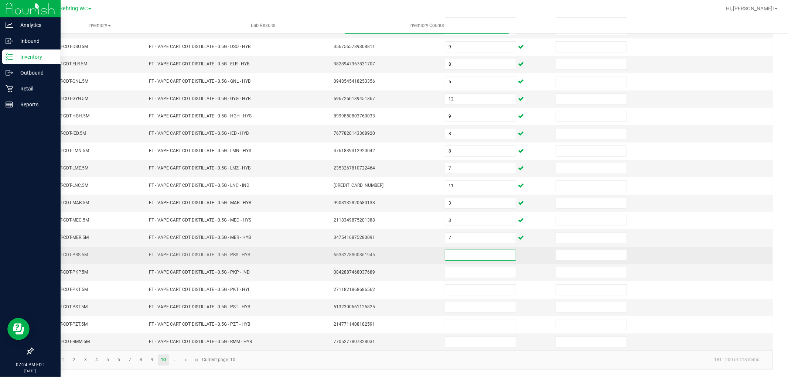
click at [459, 253] on input at bounding box center [480, 255] width 71 height 10
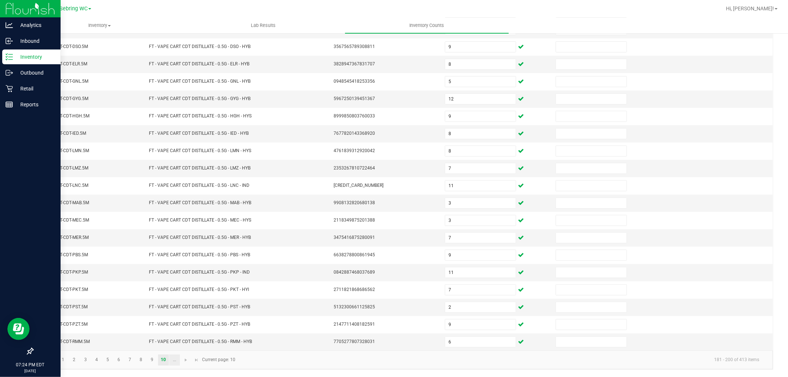
click at [174, 359] on link "..." at bounding box center [174, 360] width 11 height 11
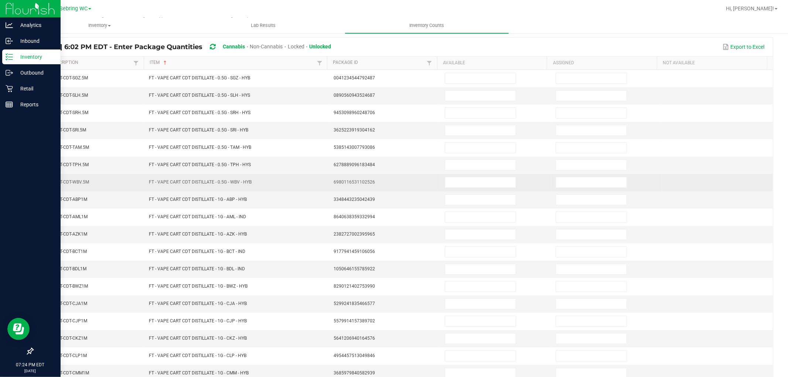
scroll to position [0, 0]
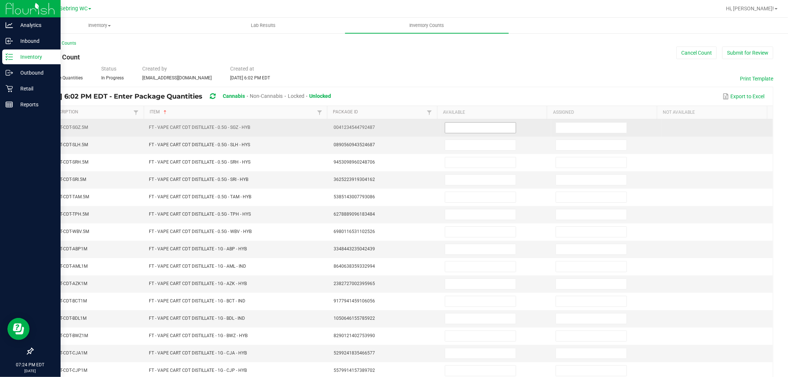
click at [486, 130] on input at bounding box center [480, 128] width 71 height 10
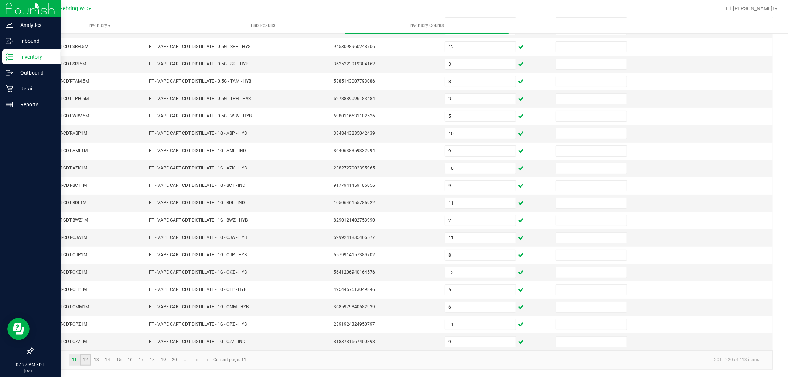
click at [90, 357] on link "12" at bounding box center [85, 360] width 11 height 11
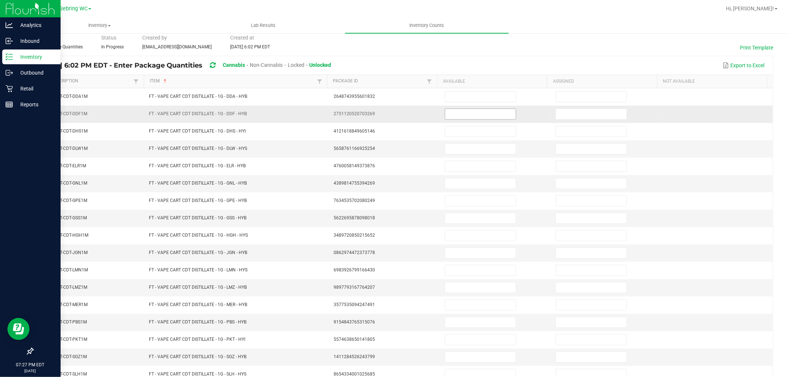
scroll to position [0, 0]
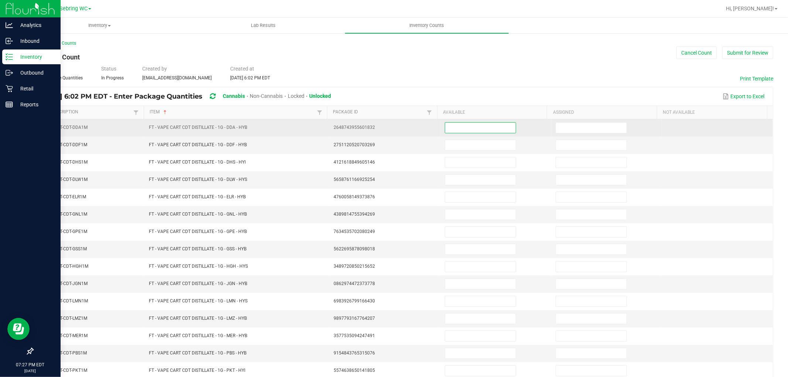
click at [483, 127] on input at bounding box center [480, 128] width 71 height 10
click at [445, 129] on input at bounding box center [480, 128] width 71 height 10
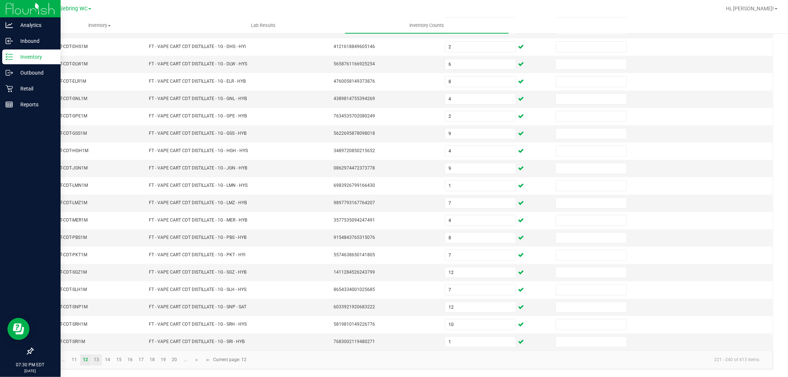
click at [94, 357] on link "13" at bounding box center [96, 360] width 11 height 11
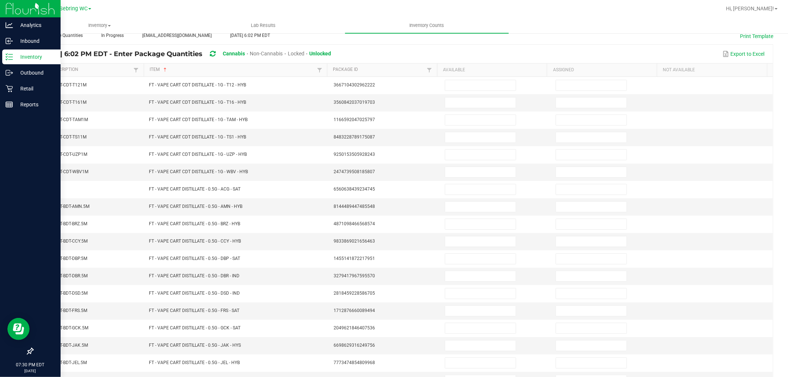
scroll to position [0, 0]
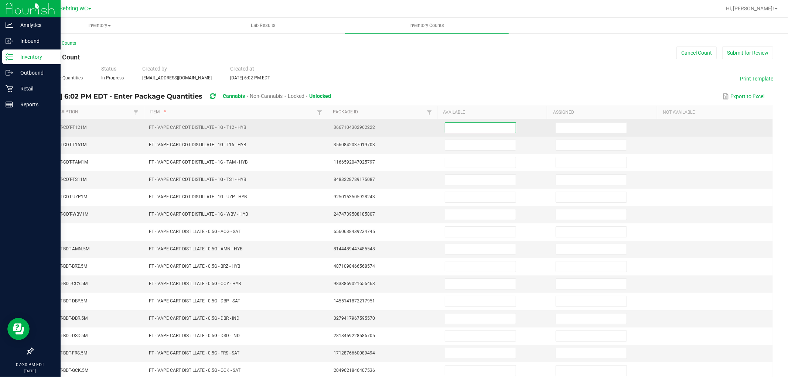
click at [449, 132] on input at bounding box center [480, 128] width 71 height 10
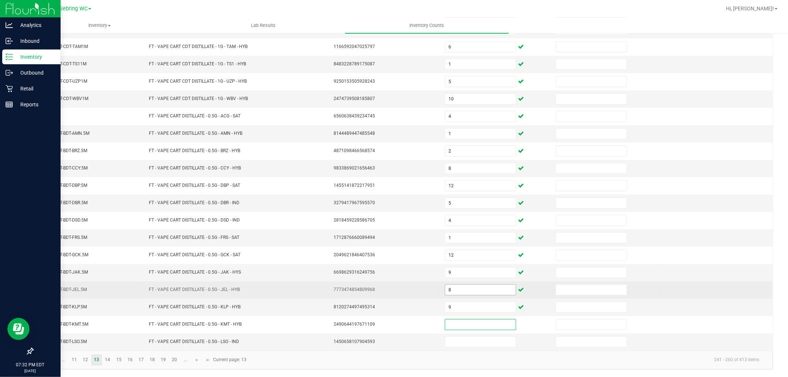
click at [463, 293] on input "8" at bounding box center [480, 290] width 71 height 10
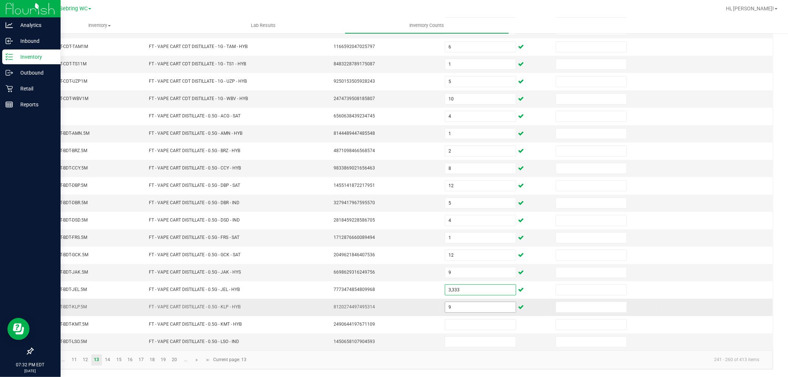
click at [453, 304] on input "9" at bounding box center [480, 307] width 71 height 10
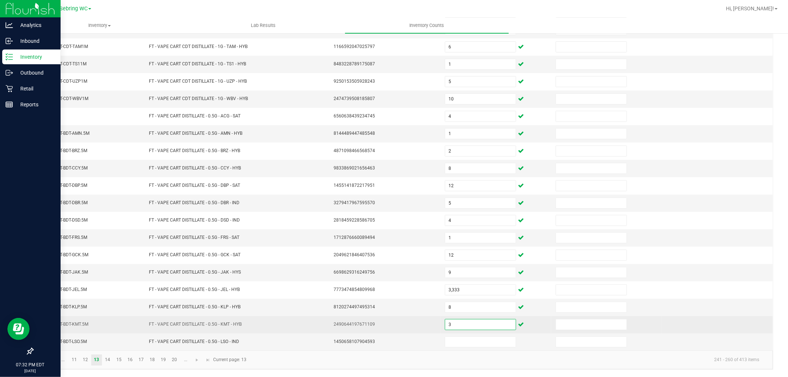
click at [449, 327] on input "3" at bounding box center [480, 324] width 71 height 10
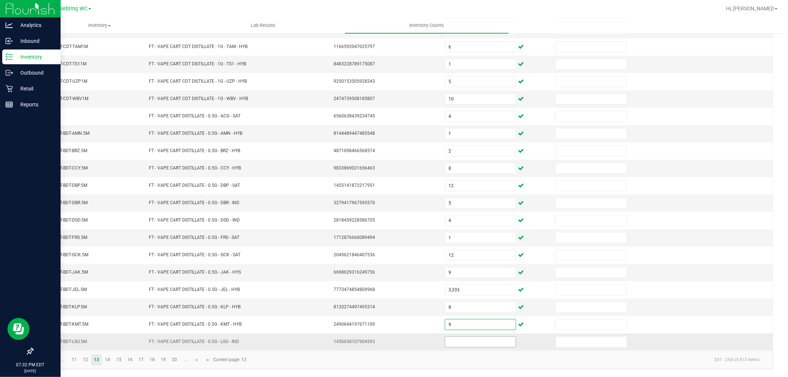
click at [449, 338] on input at bounding box center [480, 342] width 71 height 10
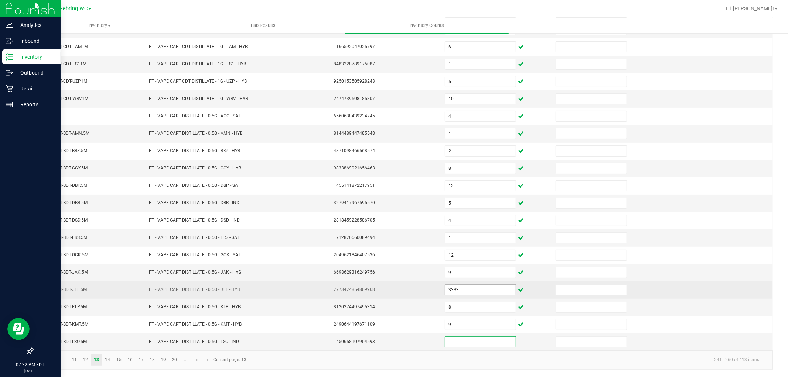
click at [451, 290] on input "3333" at bounding box center [480, 290] width 71 height 10
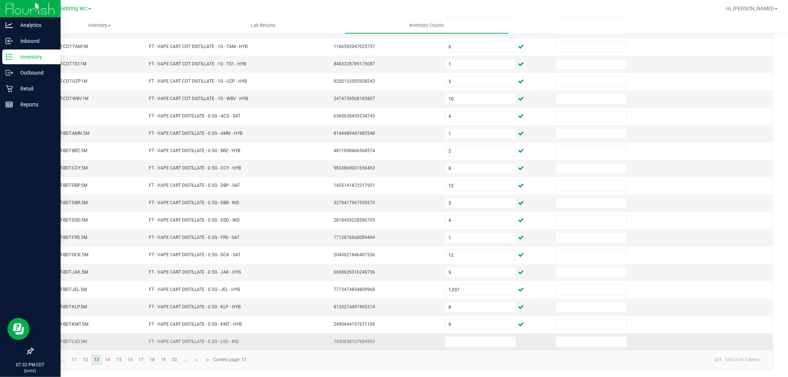
click at [411, 341] on td "1450658107904593" at bounding box center [384, 341] width 111 height 17
click at [453, 342] on input at bounding box center [480, 342] width 71 height 10
click at [106, 362] on link "14" at bounding box center [107, 360] width 11 height 11
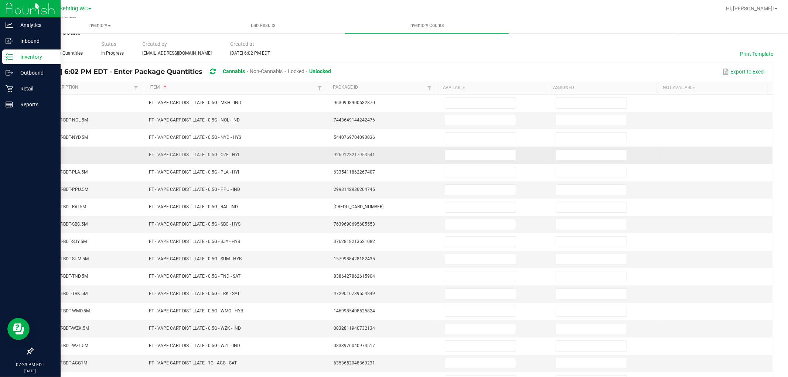
scroll to position [0, 0]
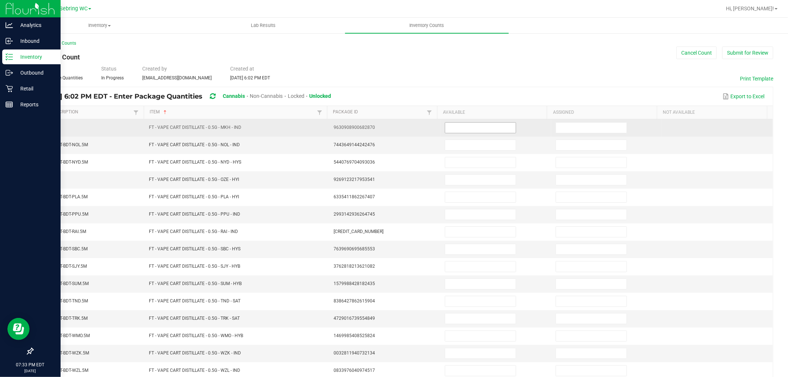
click at [451, 126] on input at bounding box center [480, 128] width 71 height 10
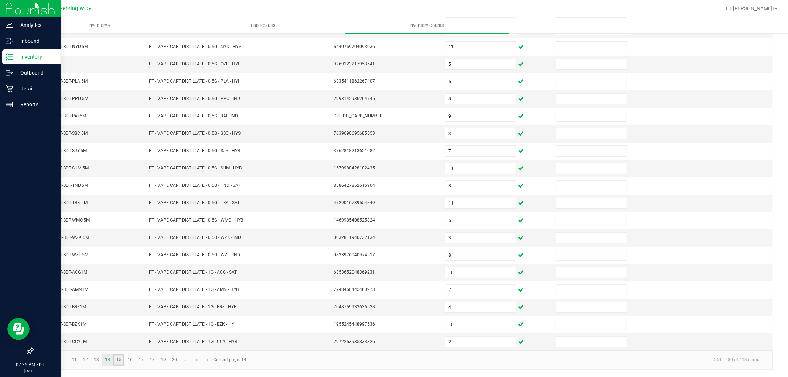
click at [114, 361] on link "15" at bounding box center [118, 360] width 11 height 11
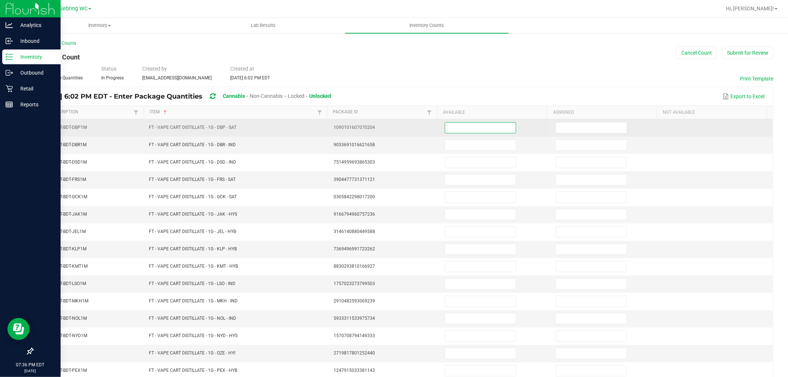
click at [456, 126] on input at bounding box center [480, 128] width 71 height 10
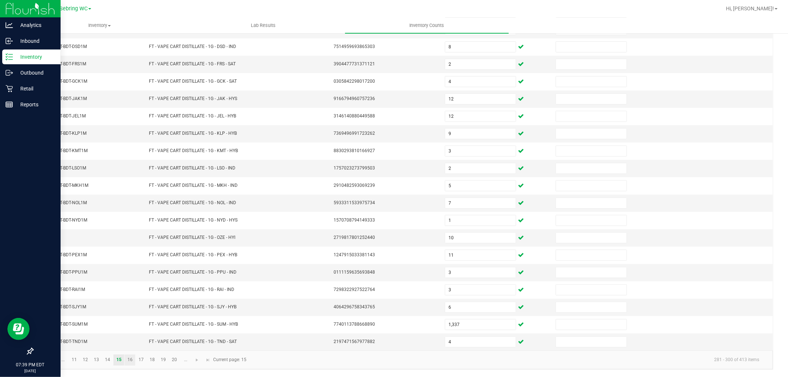
click at [128, 362] on link "16" at bounding box center [129, 360] width 11 height 11
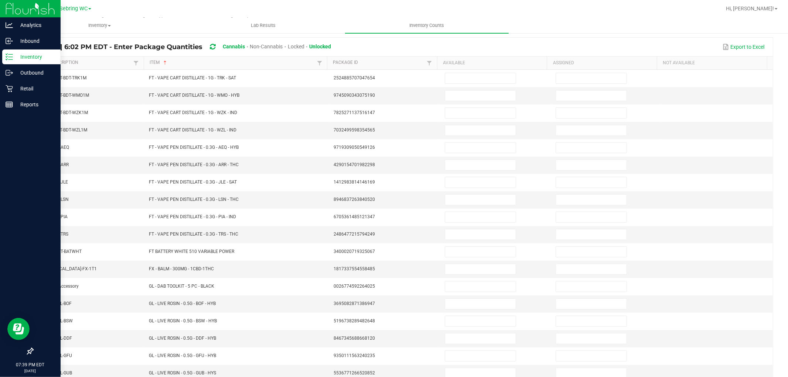
scroll to position [0, 0]
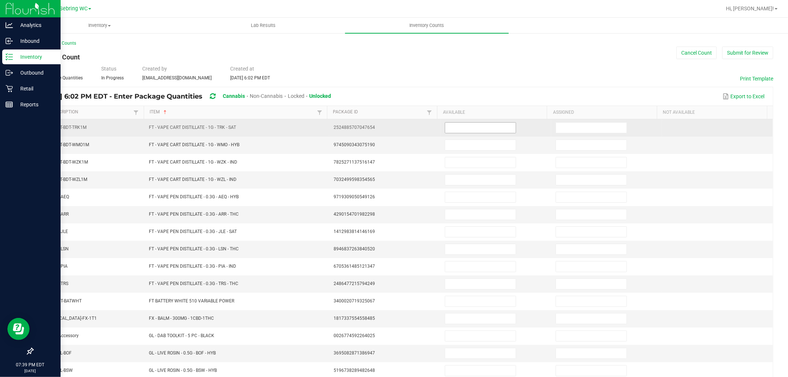
click at [446, 130] on input at bounding box center [480, 128] width 71 height 10
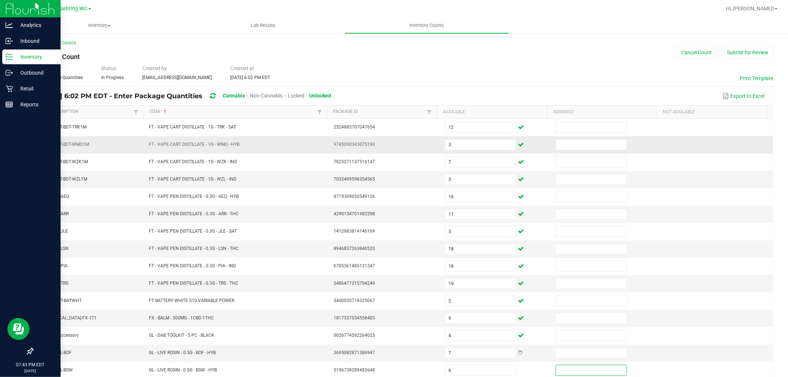
scroll to position [117, 0]
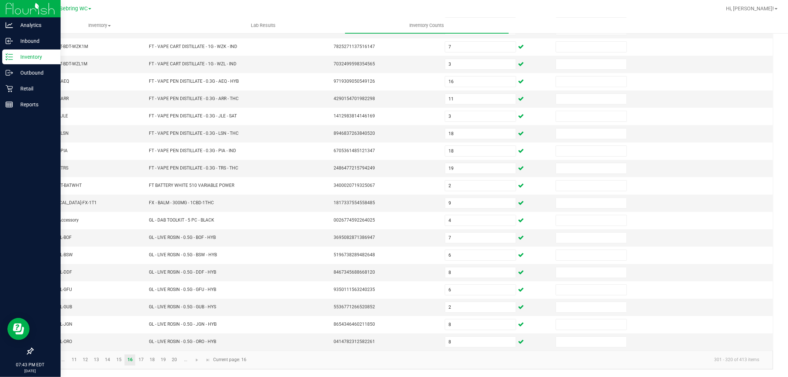
click at [286, 360] on kendo-pager-info "301 - 320 of 413 items" at bounding box center [508, 360] width 514 height 12
click at [143, 359] on link "17" at bounding box center [141, 360] width 11 height 11
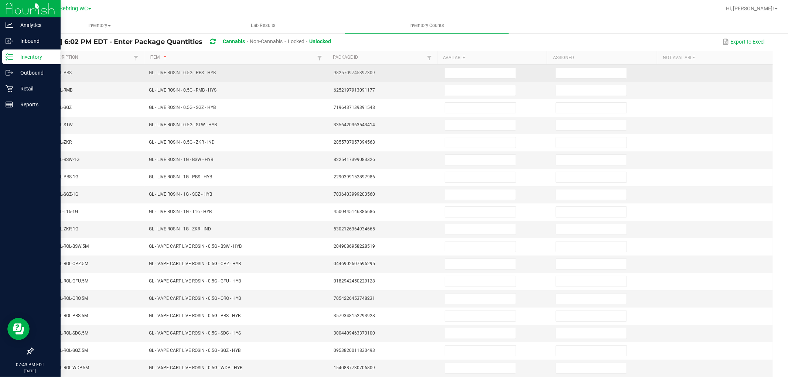
scroll to position [0, 0]
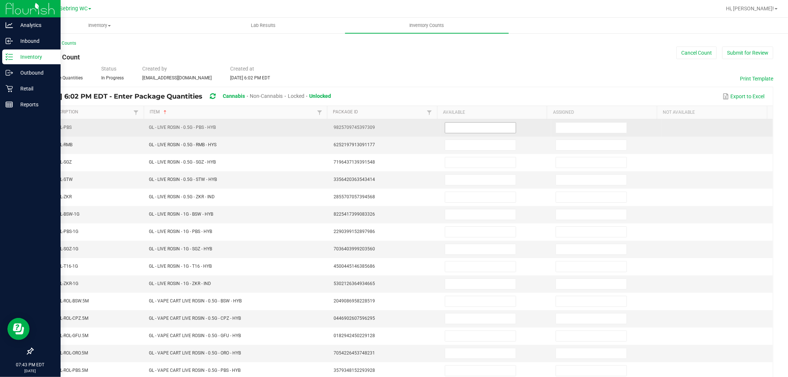
click at [449, 124] on input at bounding box center [480, 128] width 71 height 10
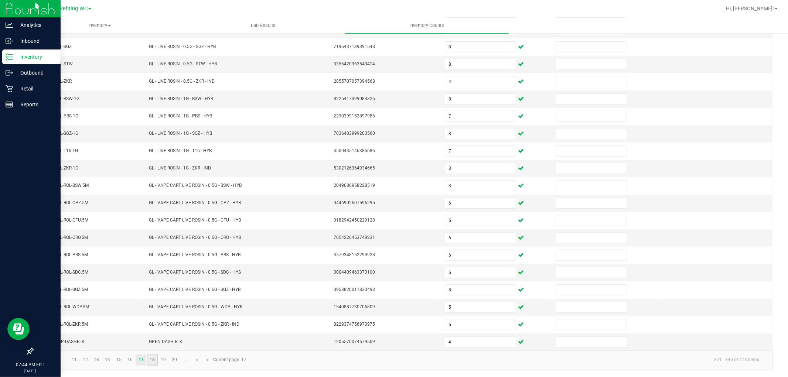
click at [157, 356] on link "18" at bounding box center [152, 360] width 11 height 11
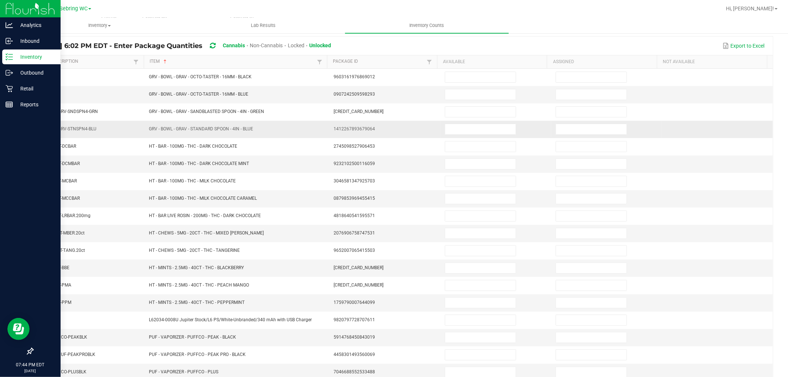
scroll to position [0, 0]
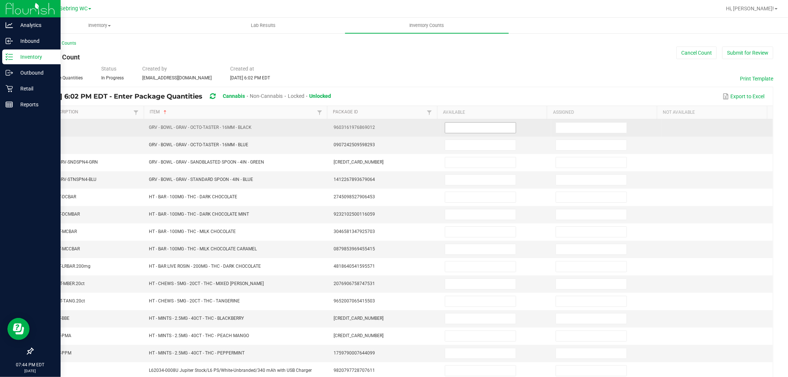
click at [452, 124] on input at bounding box center [480, 128] width 71 height 10
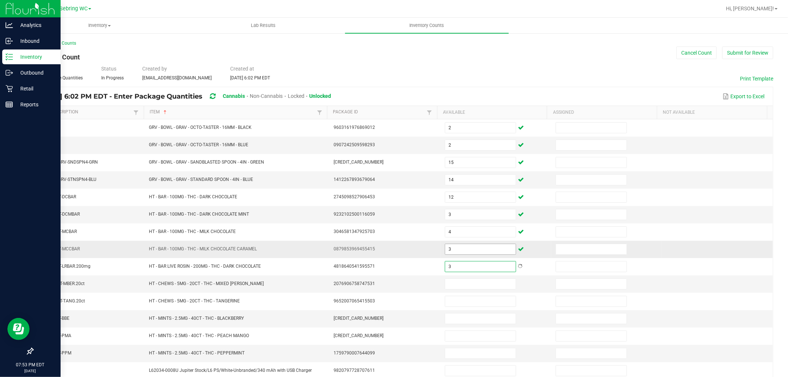
click at [448, 249] on input "3" at bounding box center [480, 249] width 71 height 10
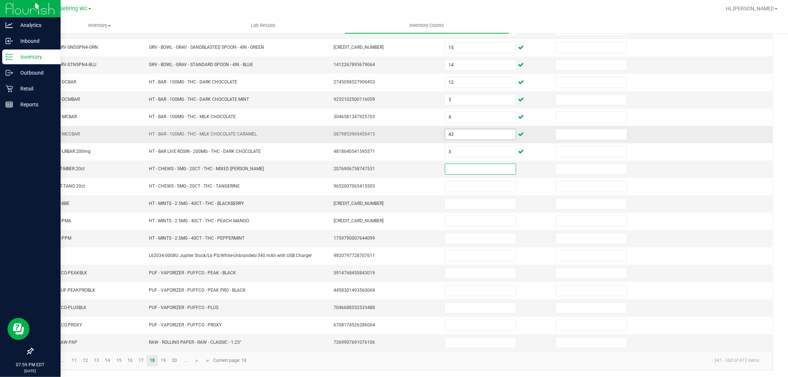
scroll to position [117, 0]
click at [160, 360] on link "19" at bounding box center [163, 360] width 11 height 11
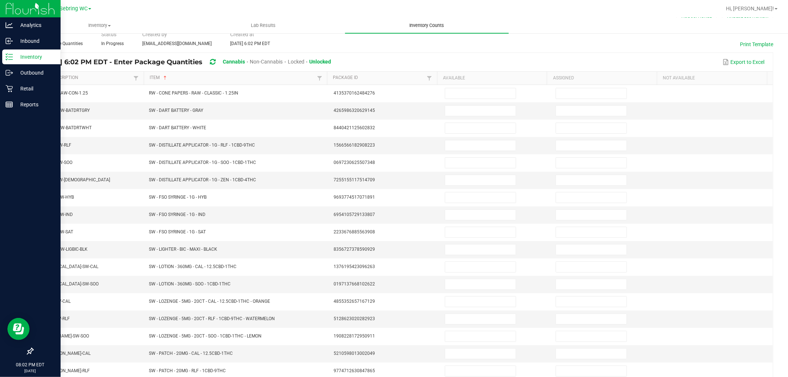
scroll to position [0, 0]
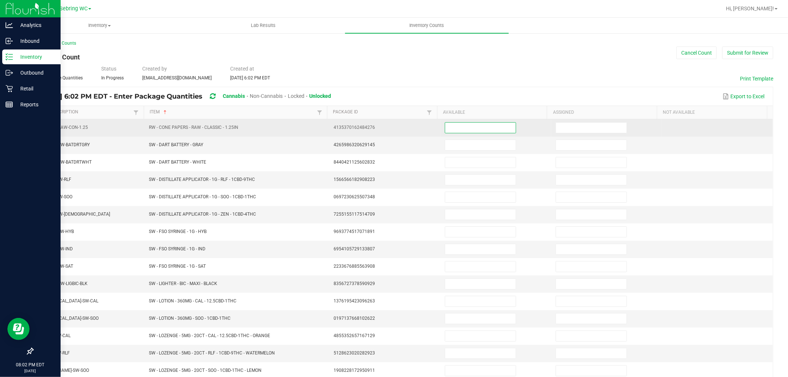
click at [468, 127] on input at bounding box center [480, 128] width 71 height 10
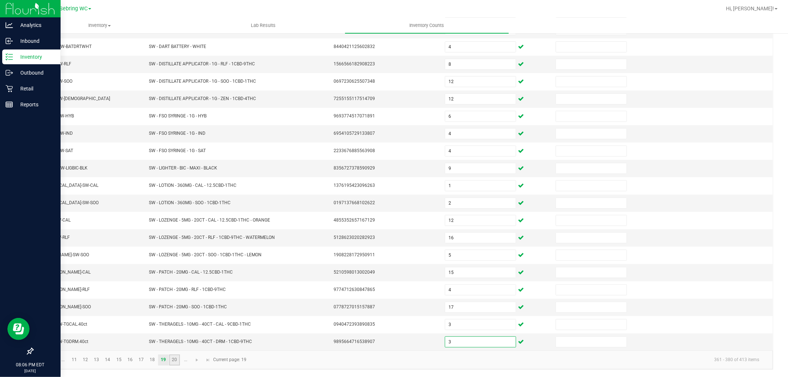
click at [174, 359] on link "20" at bounding box center [174, 360] width 11 height 11
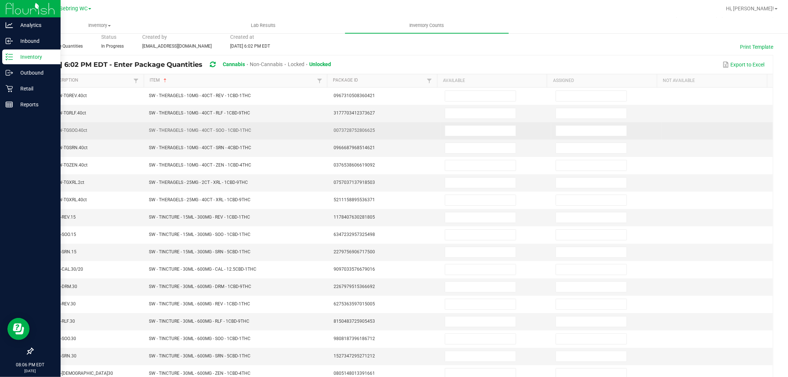
scroll to position [0, 0]
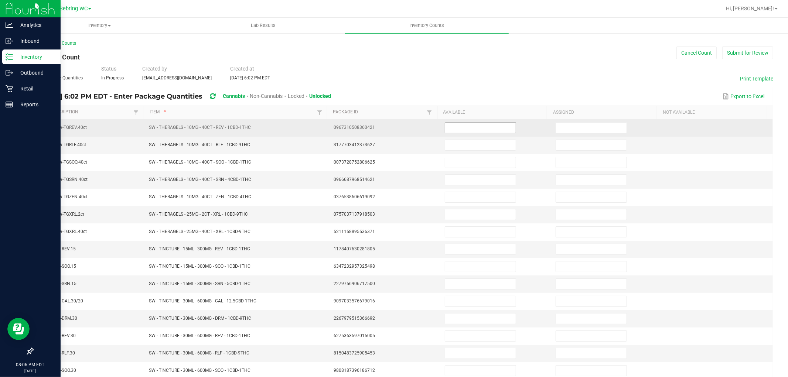
click at [445, 128] on input at bounding box center [480, 128] width 71 height 10
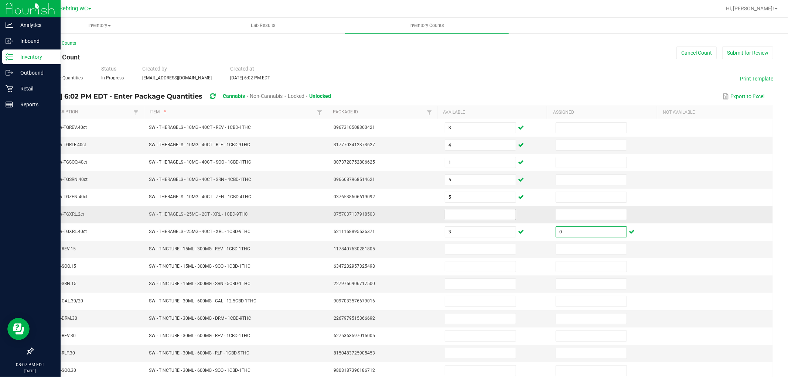
click at [445, 219] on input at bounding box center [480, 214] width 71 height 10
click at [445, 246] on input at bounding box center [480, 249] width 71 height 10
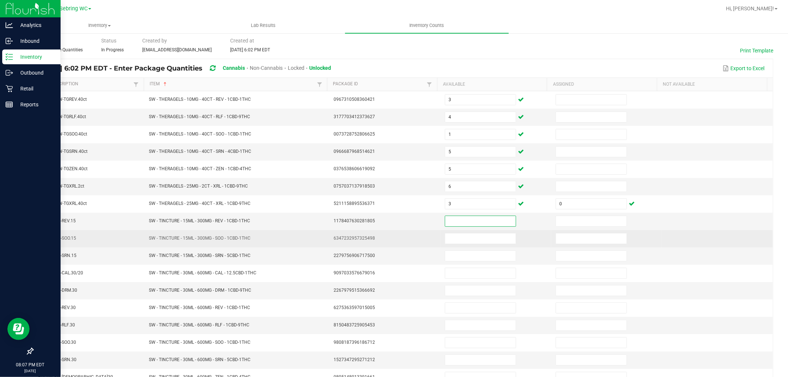
scroll to position [41, 0]
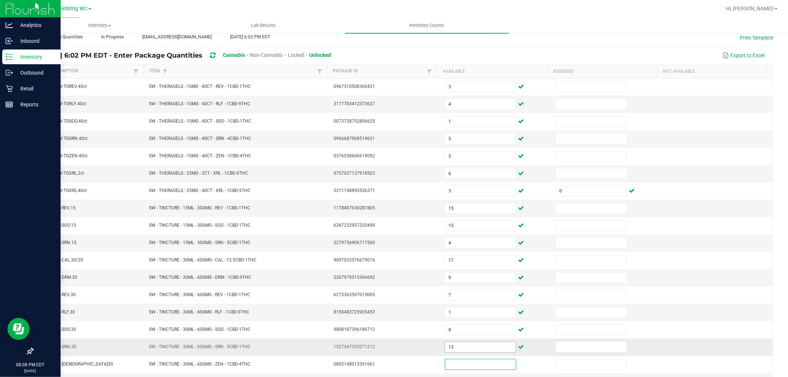
click at [489, 345] on input "13" at bounding box center [480, 347] width 71 height 10
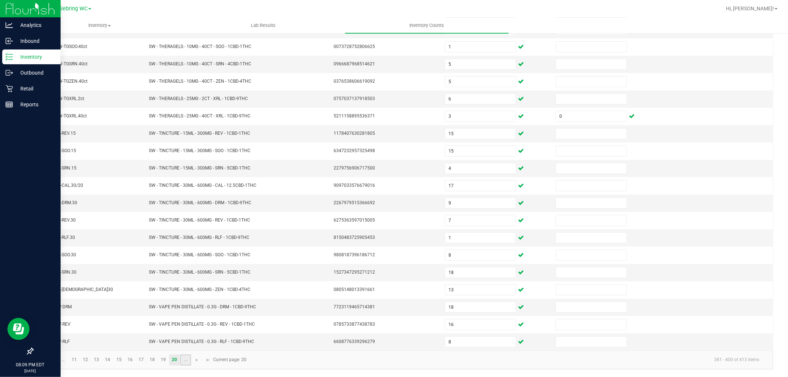
click at [182, 358] on link "..." at bounding box center [185, 360] width 11 height 11
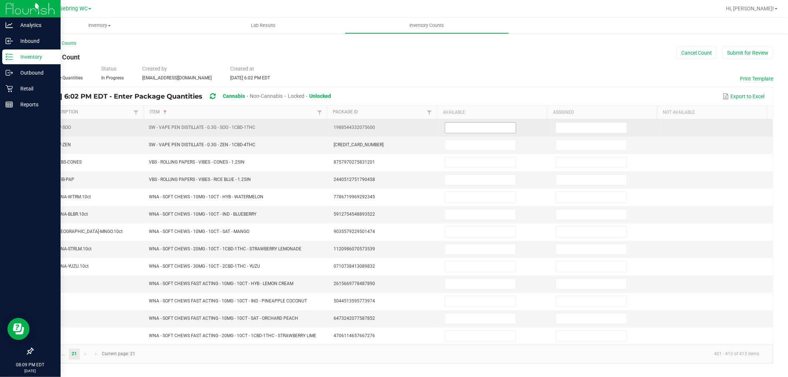
click at [470, 129] on input at bounding box center [480, 128] width 71 height 10
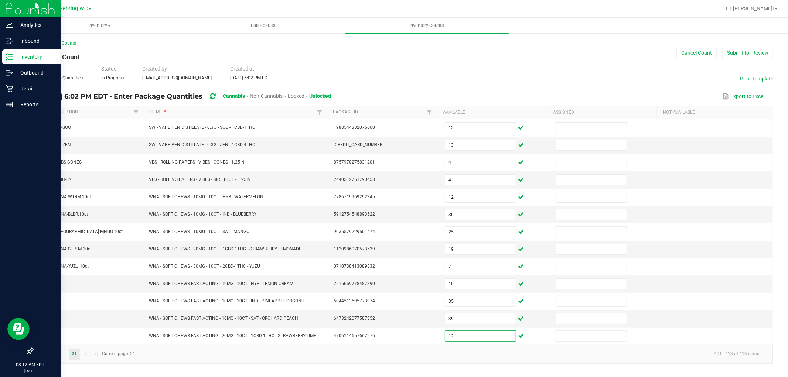
click at [367, 363] on kendo-pager "... 21 401 - 413 of 413 items Current page: 21" at bounding box center [403, 354] width 740 height 19
click at [566, 78] on div "Type Enter Package Quantities Status In Progress Created by [EMAIL_ADDRESS][DOM…" at bounding box center [402, 73] width 740 height 16
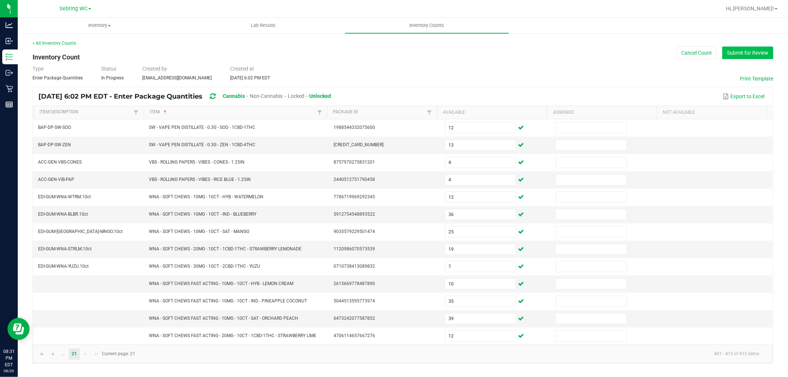
click at [729, 57] on button "Submit for Review" at bounding box center [747, 53] width 51 height 13
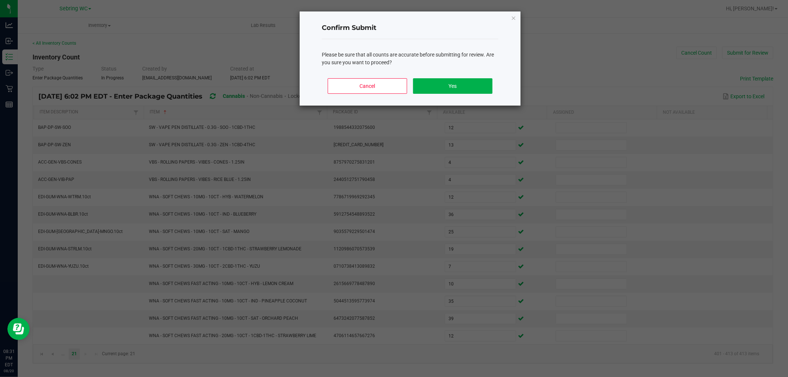
click at [444, 78] on div "Cancel Yes" at bounding box center [410, 88] width 177 height 33
click at [441, 87] on button "Yes" at bounding box center [452, 86] width 79 height 16
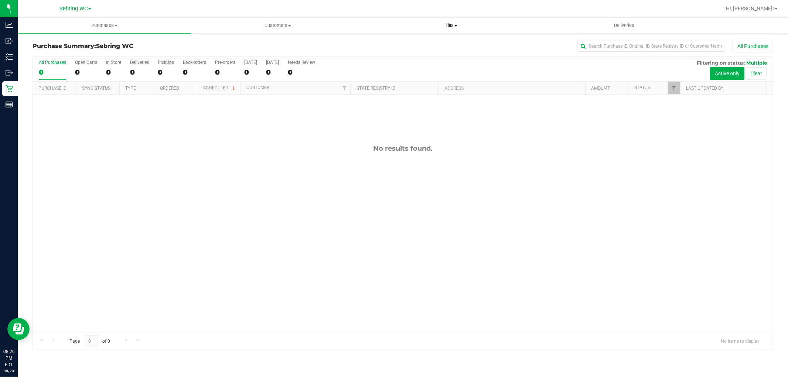
click at [442, 28] on span "Tills" at bounding box center [450, 25] width 172 height 7
click at [396, 42] on span "Manage tills" at bounding box center [389, 44] width 50 height 6
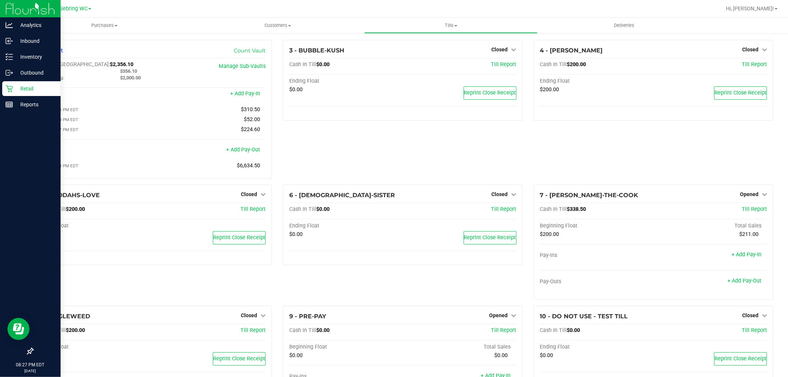
click at [24, 85] on p "Retail" at bounding box center [35, 88] width 44 height 9
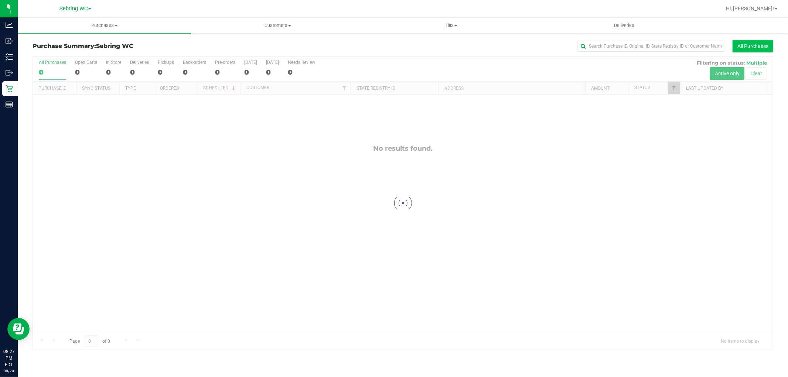
click at [739, 45] on button "All Purchases" at bounding box center [752, 46] width 41 height 13
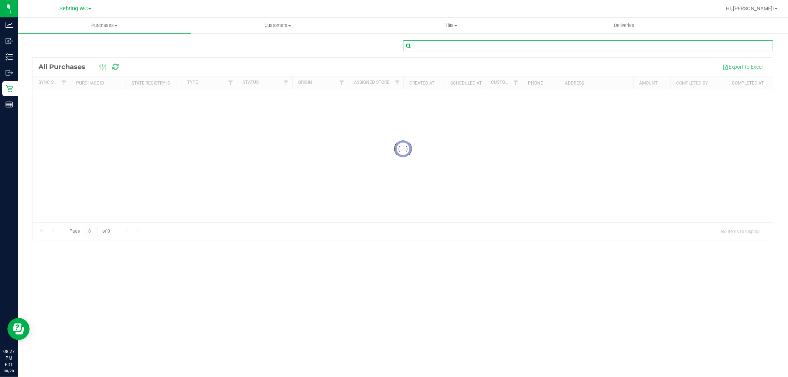
click at [452, 45] on input "text" at bounding box center [588, 45] width 370 height 11
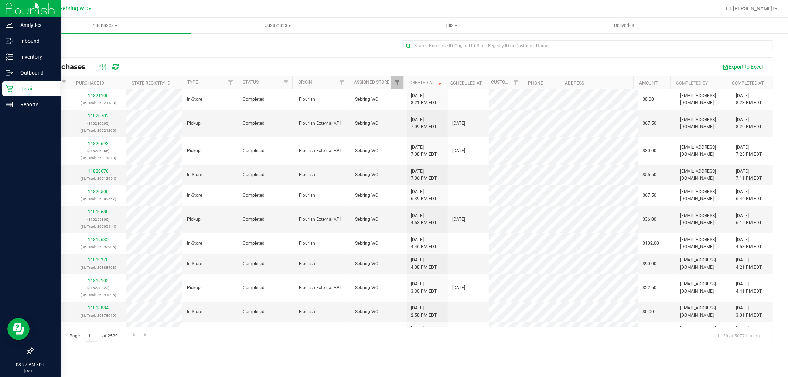
click at [16, 83] on div "Retail" at bounding box center [31, 88] width 58 height 15
